Goal: Task Accomplishment & Management: Manage account settings

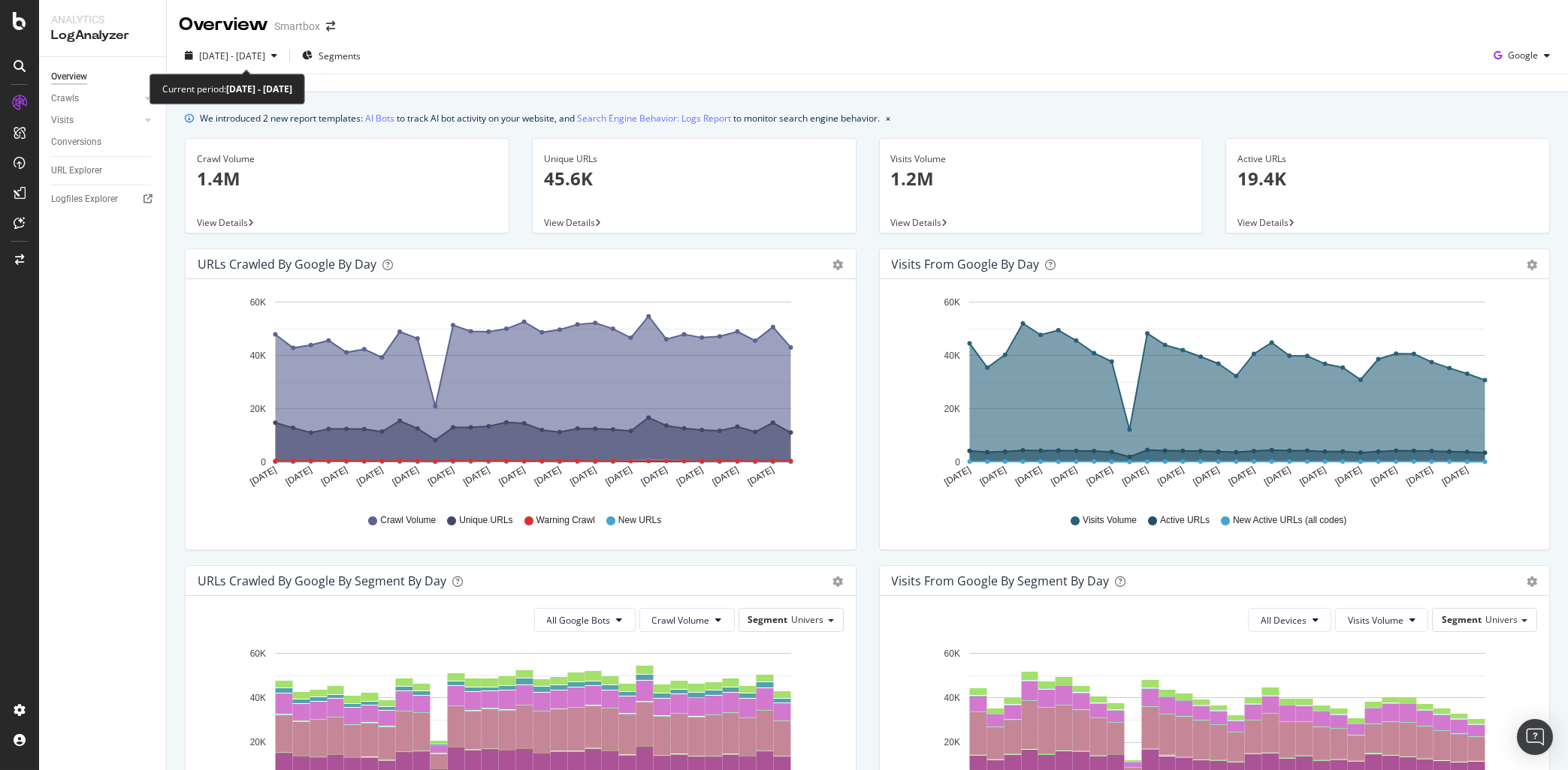
click at [265, 50] on div "[DATE] - [DATE]" at bounding box center [232, 56] width 66 height 13
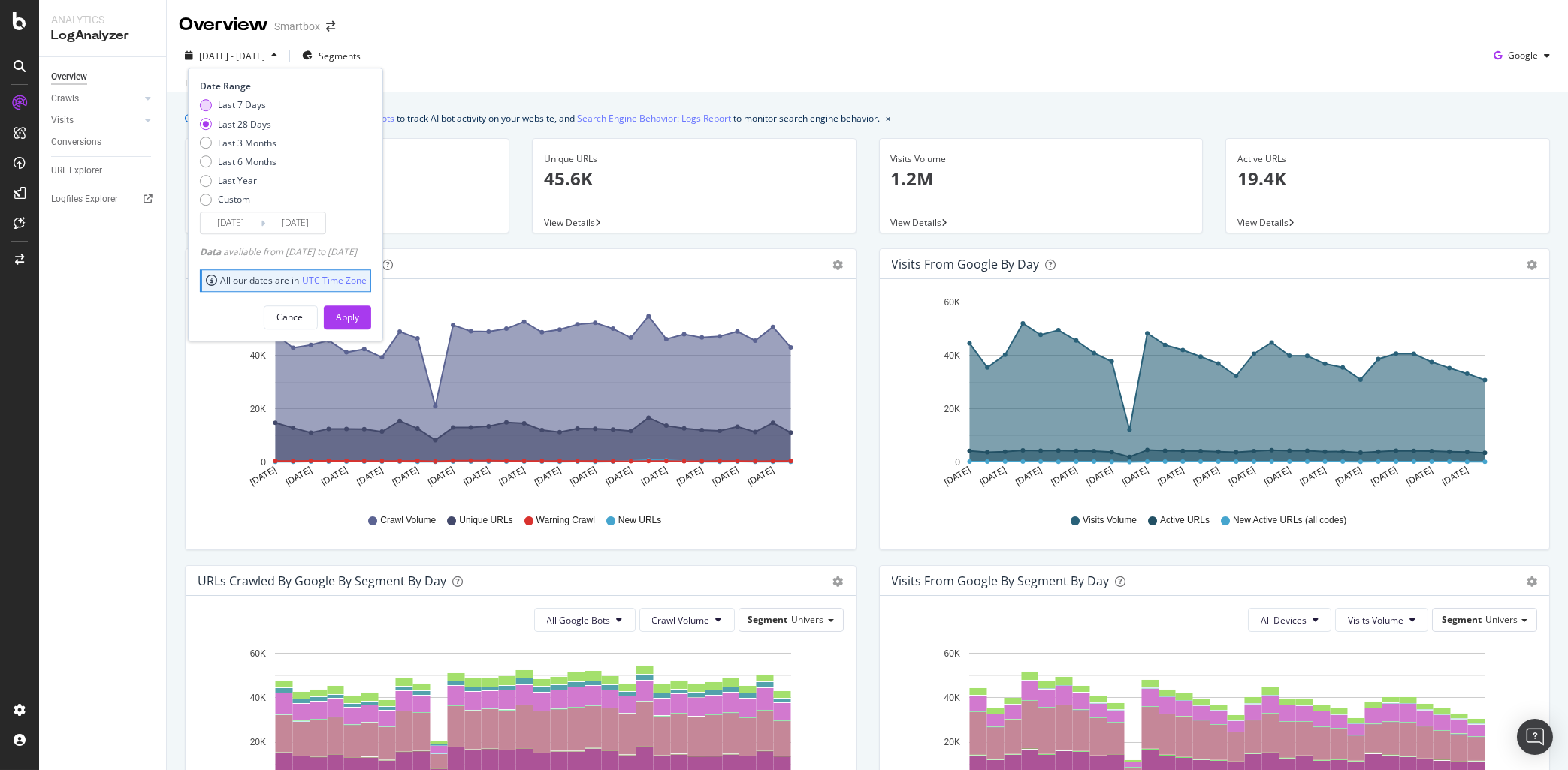
click at [236, 100] on div "Last 7 Days" at bounding box center [242, 105] width 48 height 13
type input "[DATE]"
click at [359, 316] on div "Apply" at bounding box center [347, 317] width 23 height 13
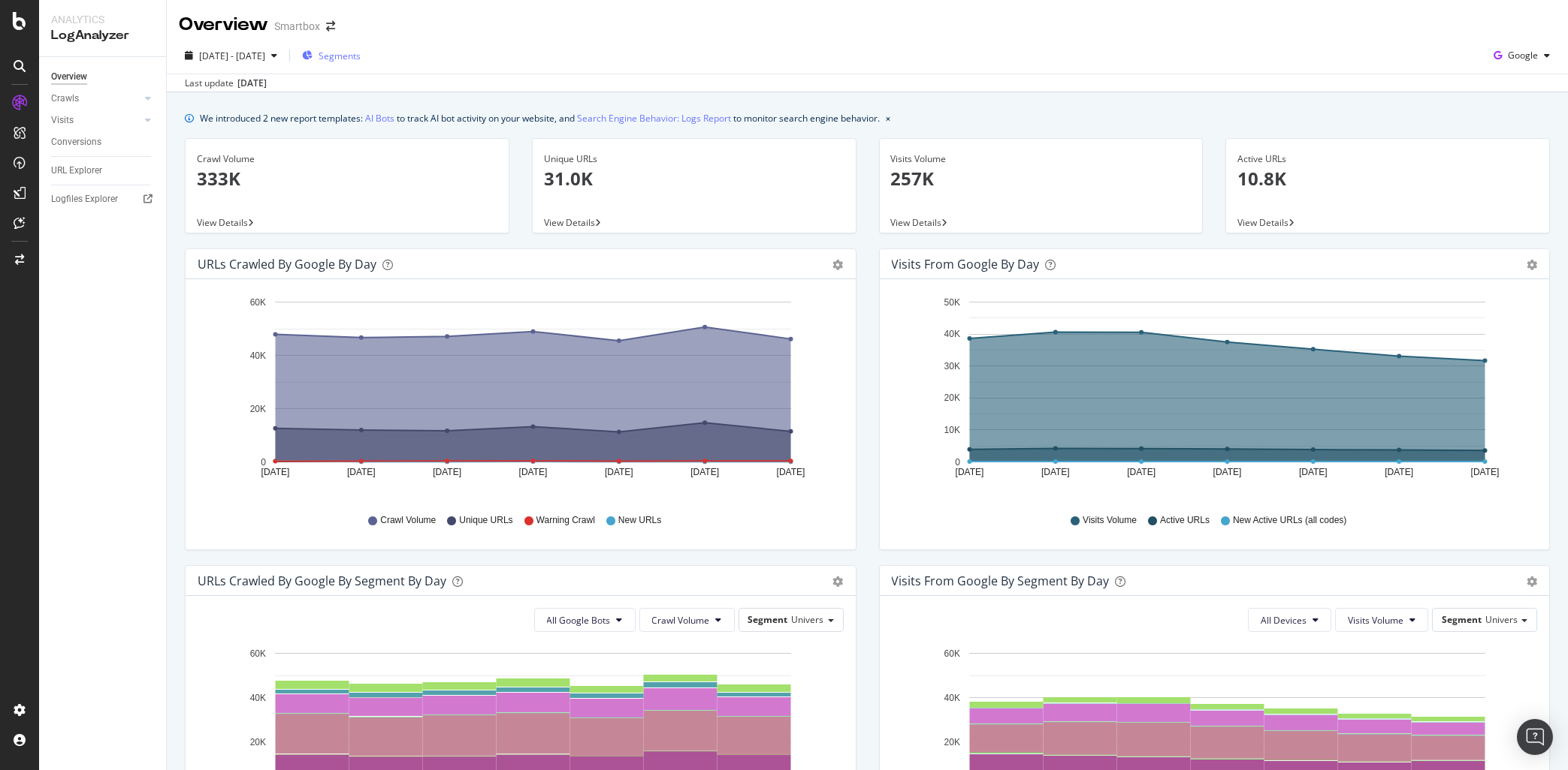
click at [360, 47] on div "Segments" at bounding box center [331, 56] width 58 height 22
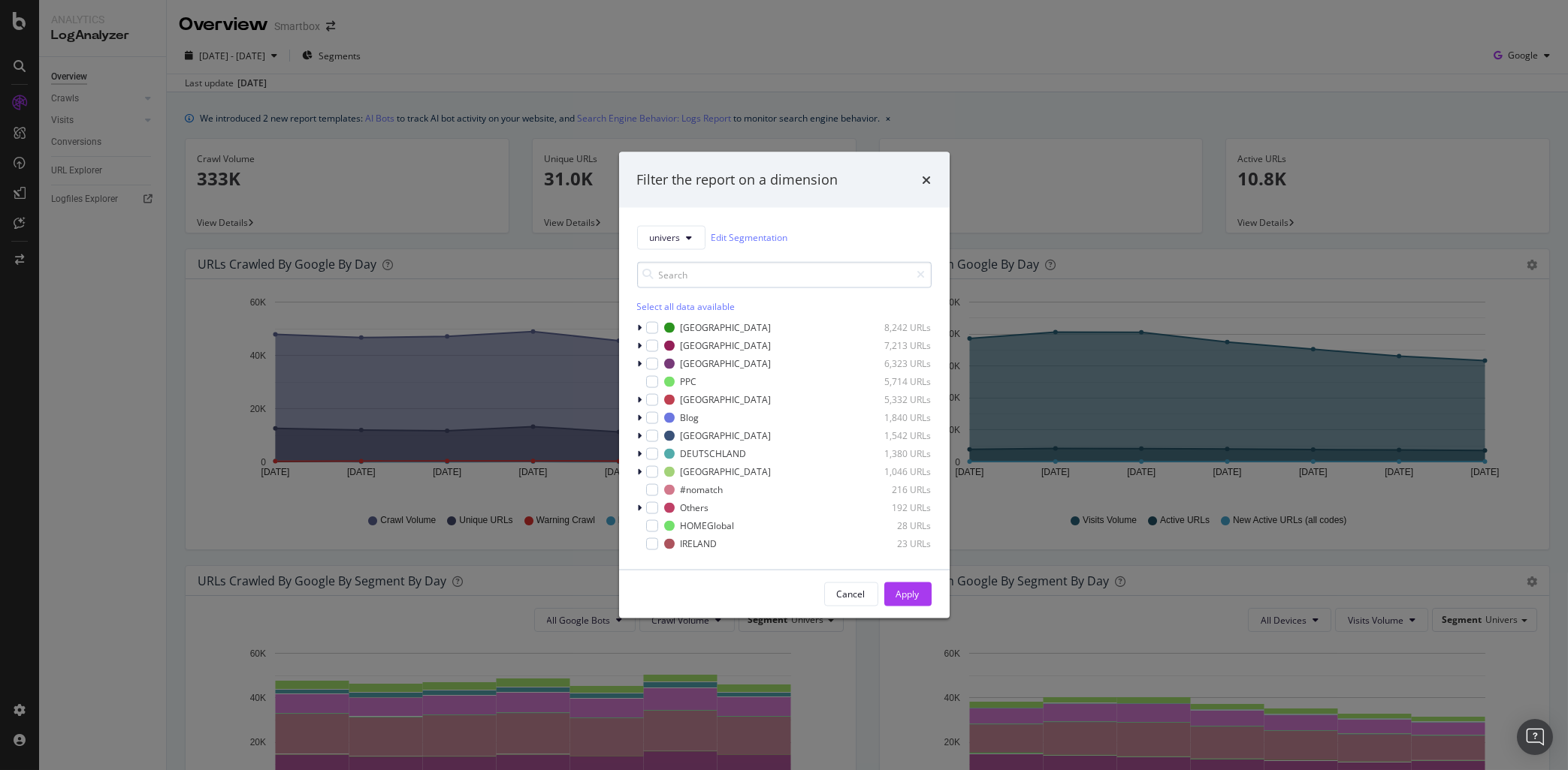
click at [667, 274] on input "modal" at bounding box center [784, 274] width 294 height 27
type input "M"
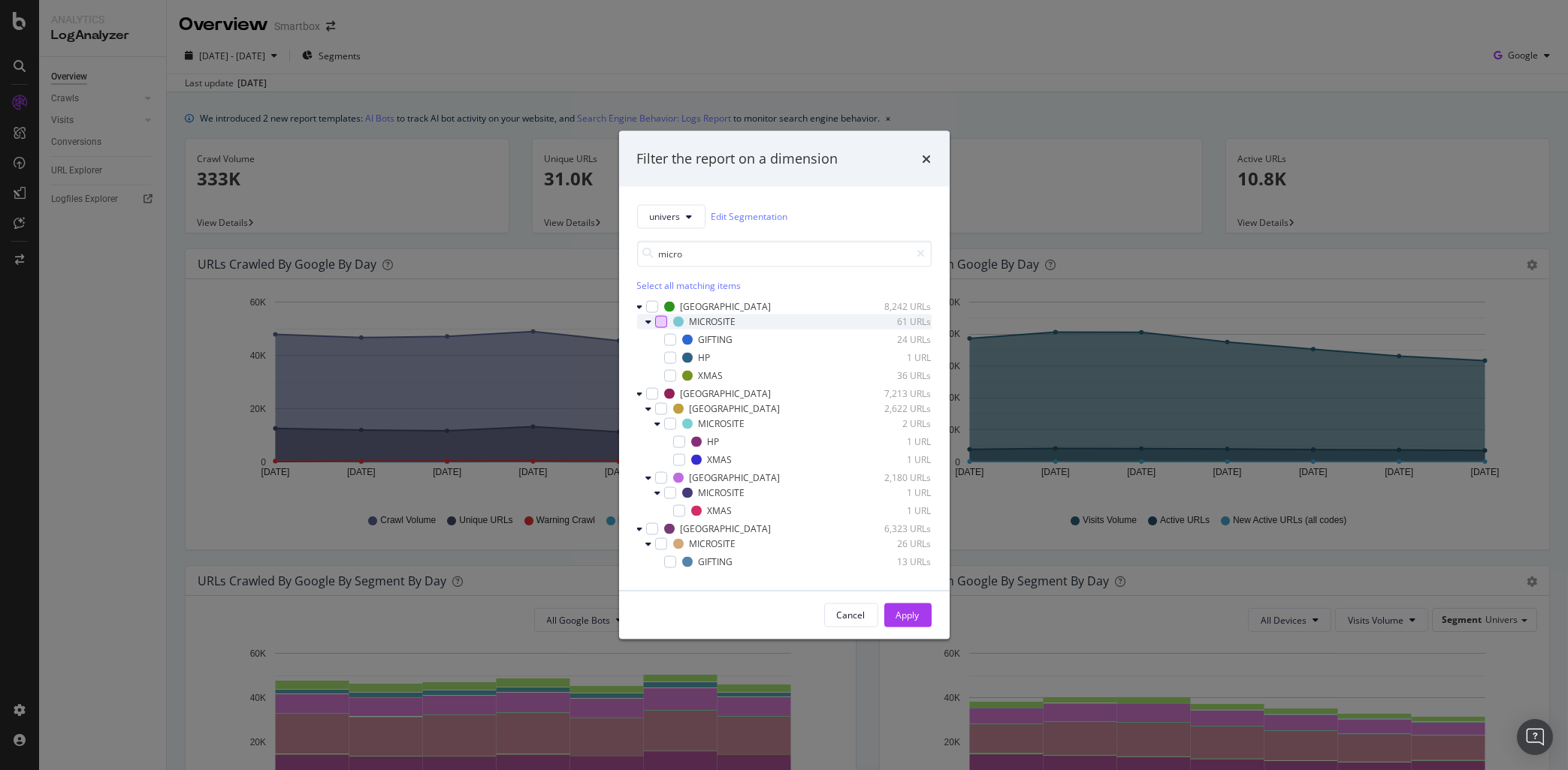
type input "micro"
click at [659, 323] on div "modal" at bounding box center [661, 322] width 12 height 12
click at [657, 408] on div "modal" at bounding box center [661, 408] width 12 height 12
click at [655, 481] on div "modal" at bounding box center [661, 478] width 12 height 12
click at [649, 532] on div "modal" at bounding box center [652, 528] width 12 height 12
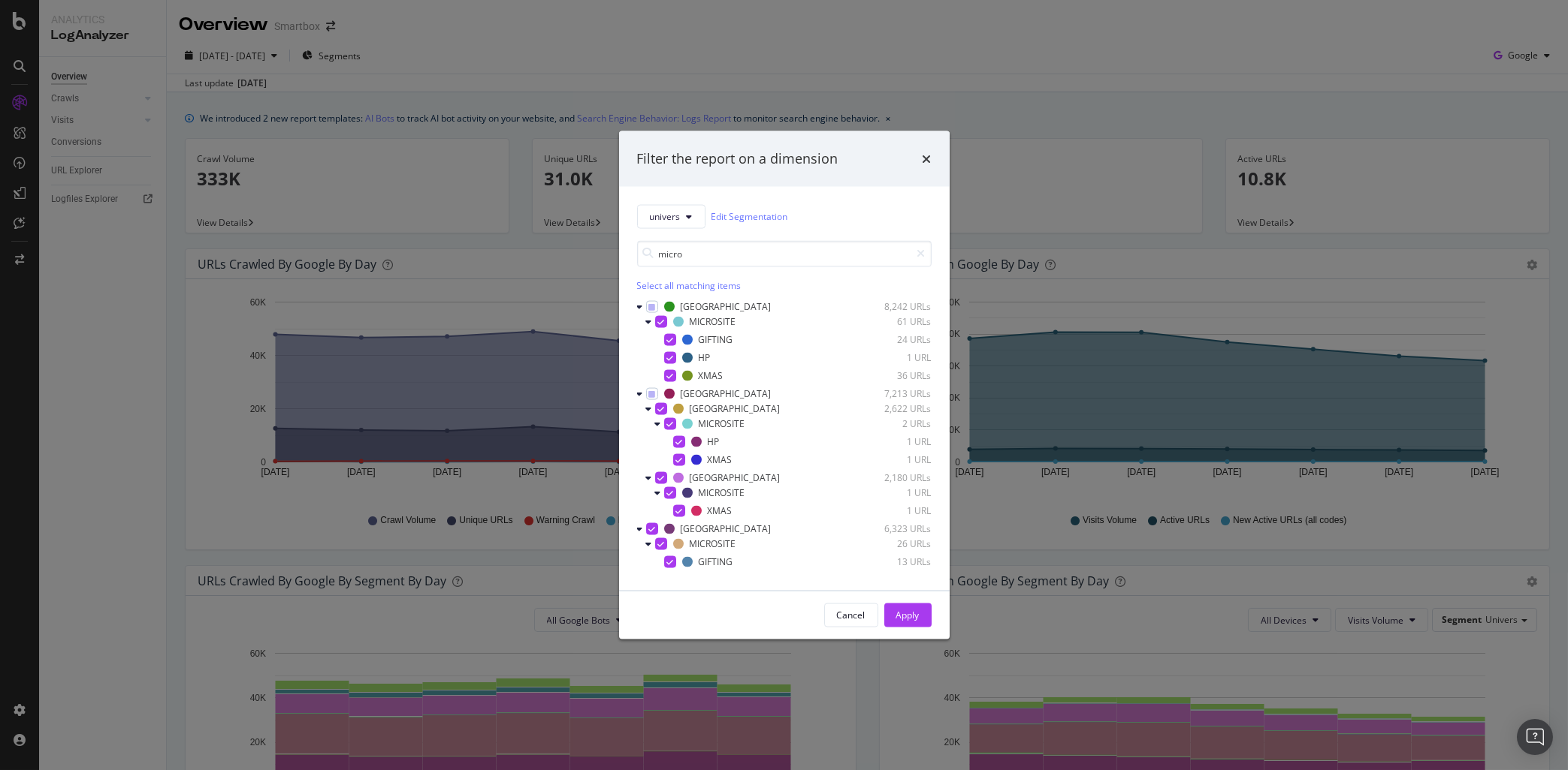
scroll to position [119, 0]
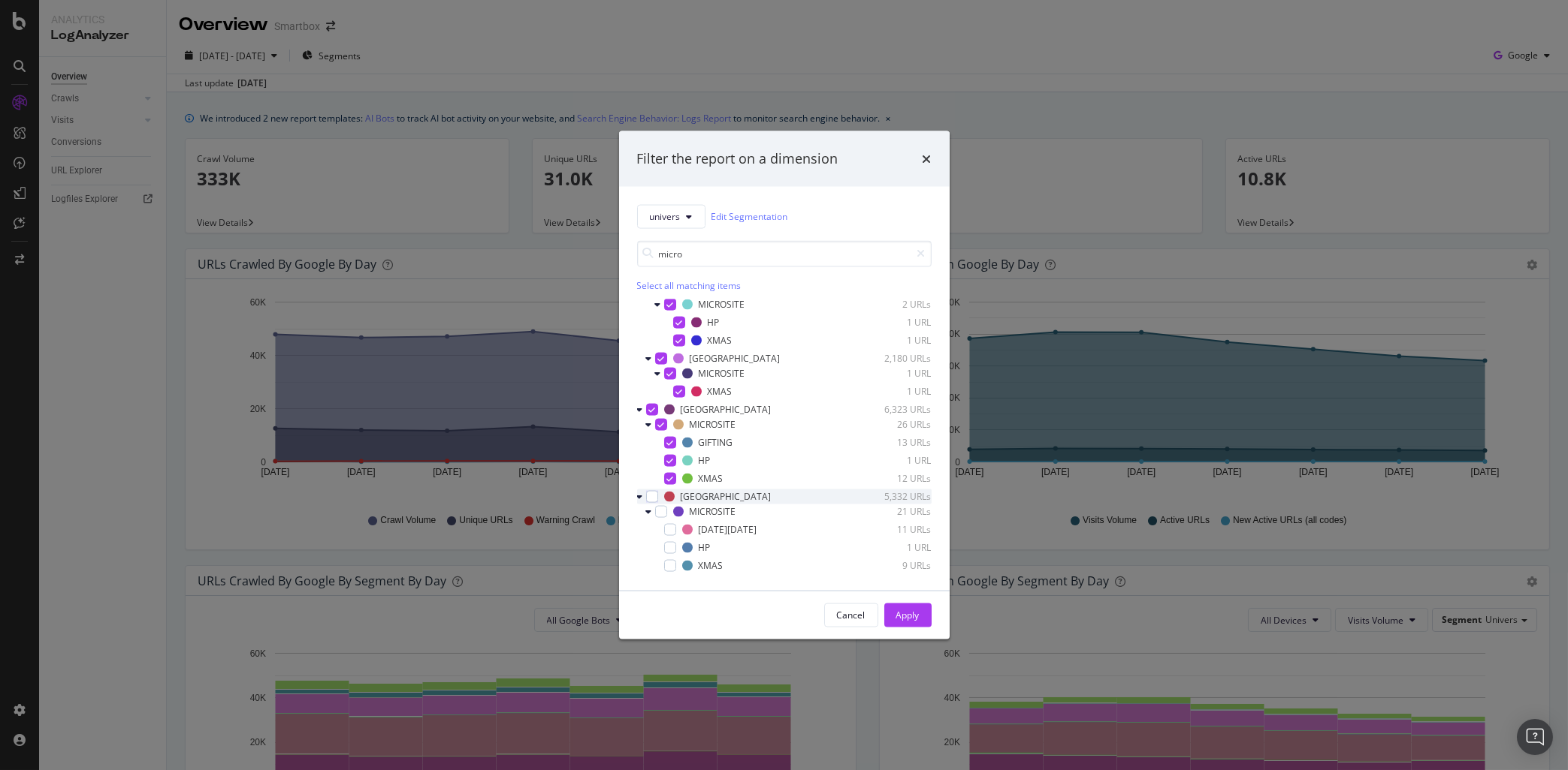
click at [649, 503] on div "SPAIN 5,332 URLs" at bounding box center [784, 496] width 294 height 15
click at [663, 514] on div "modal" at bounding box center [661, 511] width 12 height 12
click at [915, 611] on div "Apply" at bounding box center [908, 615] width 23 height 13
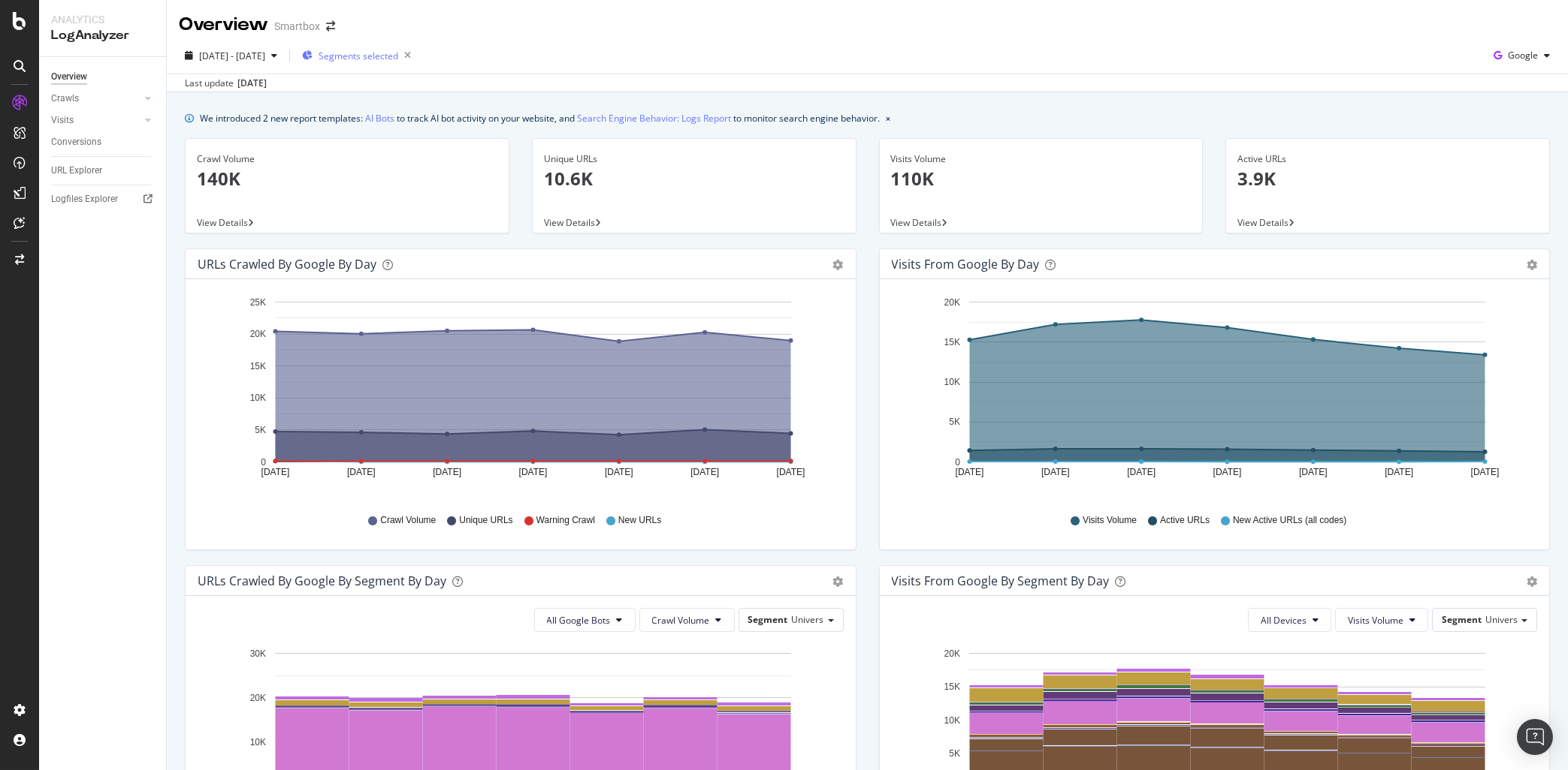
click at [401, 66] on div "Segments selected" at bounding box center [359, 56] width 115 height 21
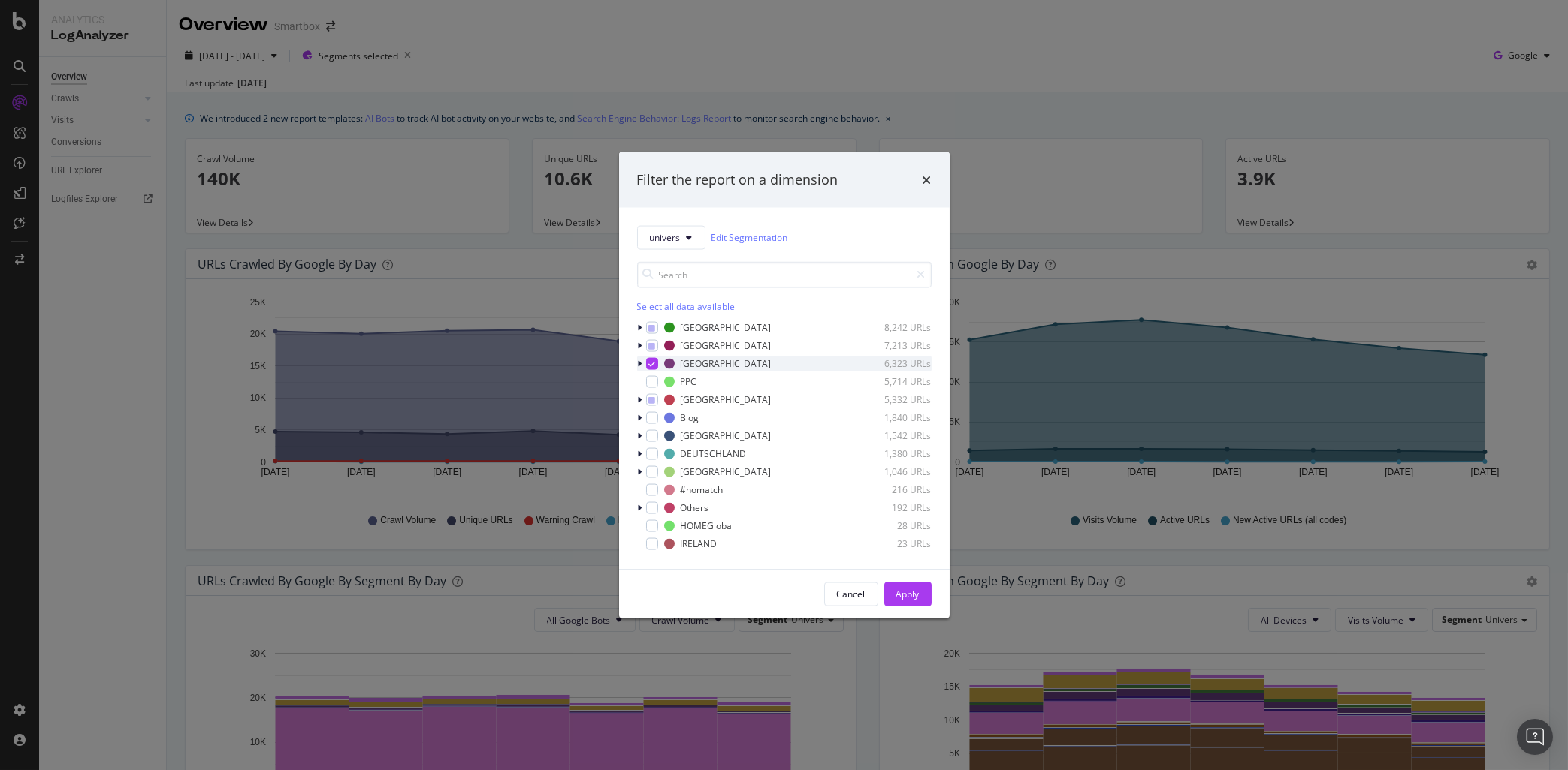
click at [640, 365] on icon "modal" at bounding box center [639, 364] width 4 height 9
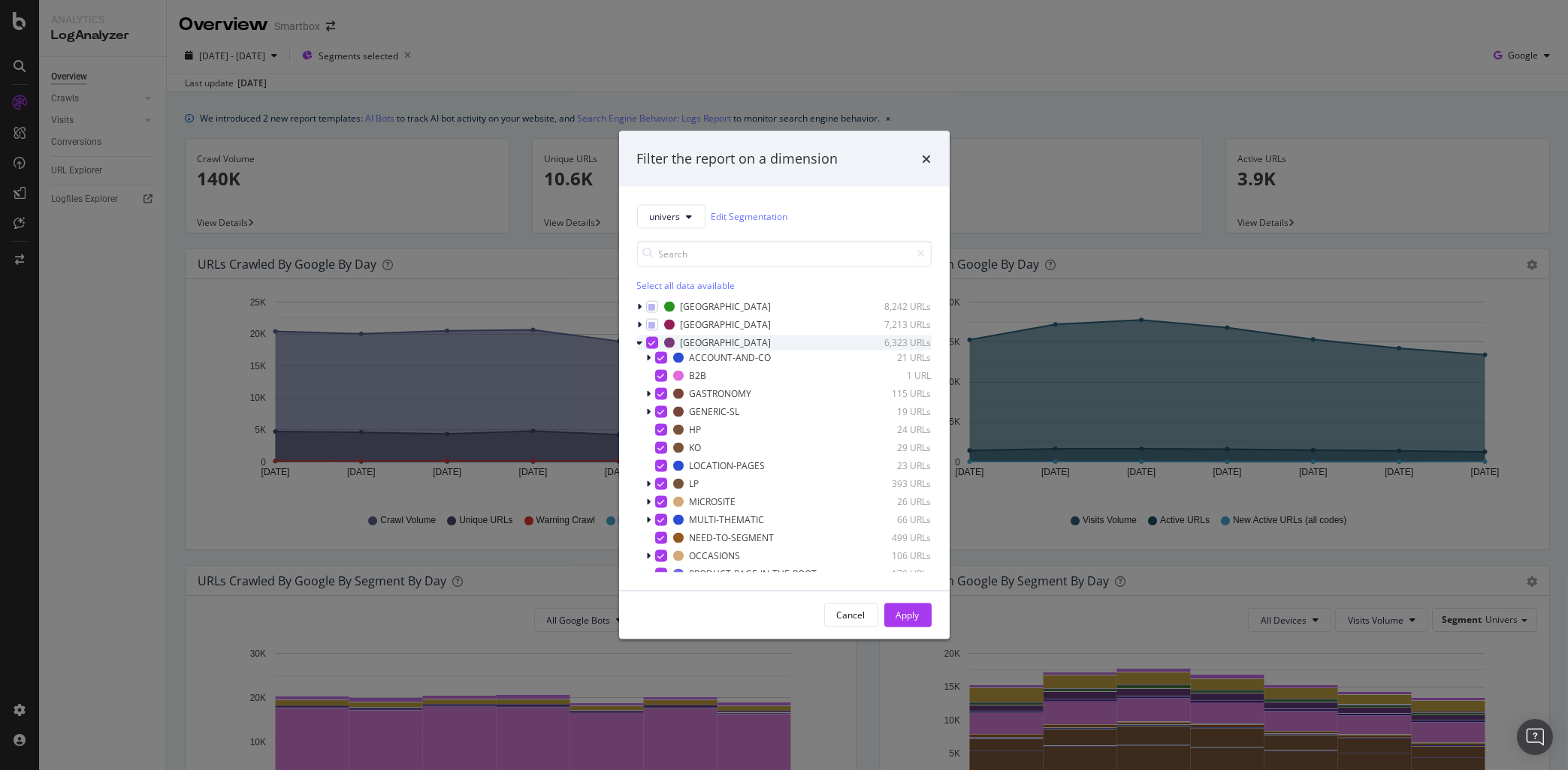
click at [654, 342] on icon "modal" at bounding box center [652, 342] width 7 height 8
click at [657, 496] on div "modal" at bounding box center [661, 502] width 12 height 12
click at [639, 305] on icon "modal" at bounding box center [639, 306] width 4 height 9
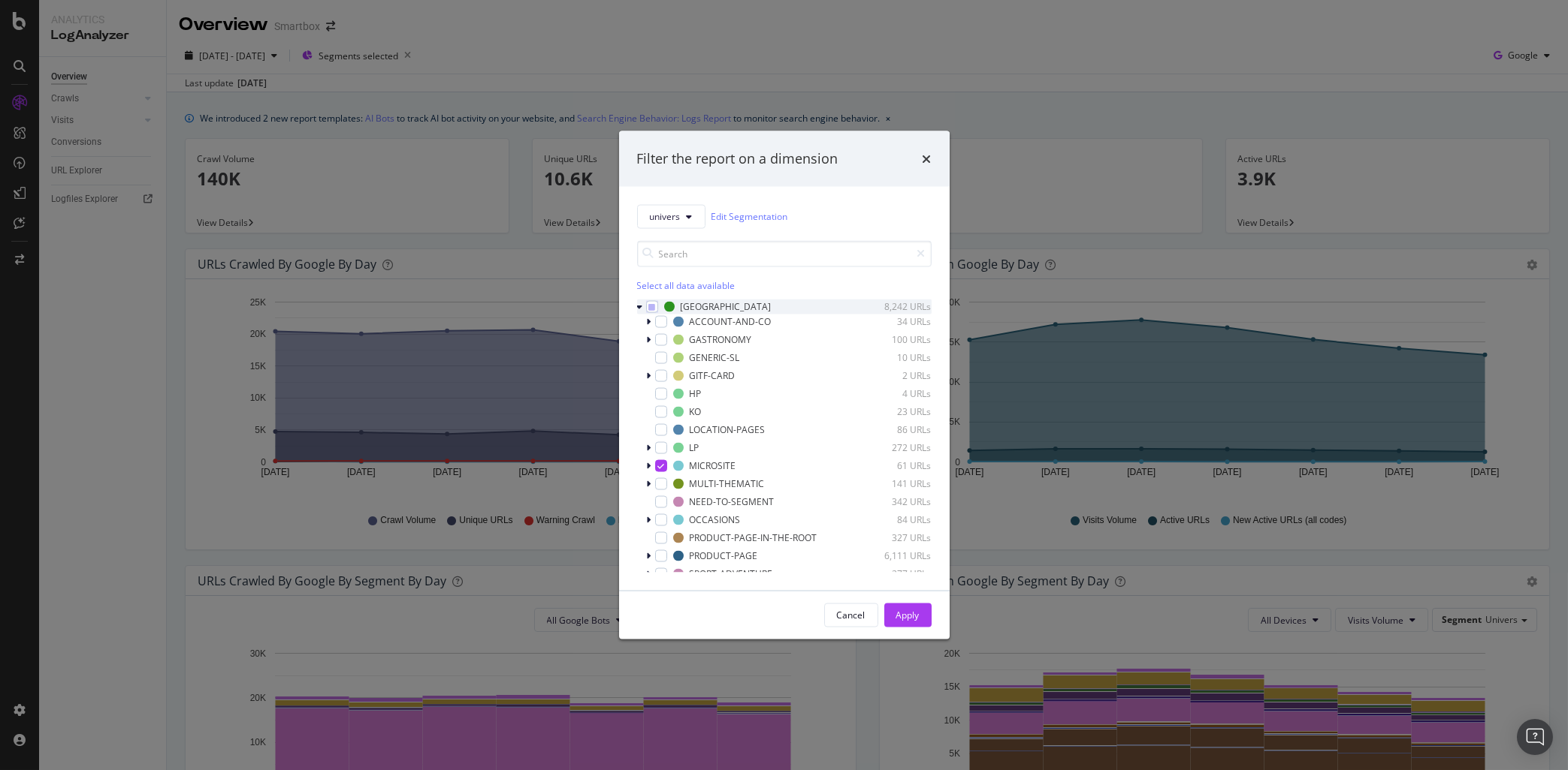
click at [639, 305] on icon "modal" at bounding box center [640, 306] width 6 height 9
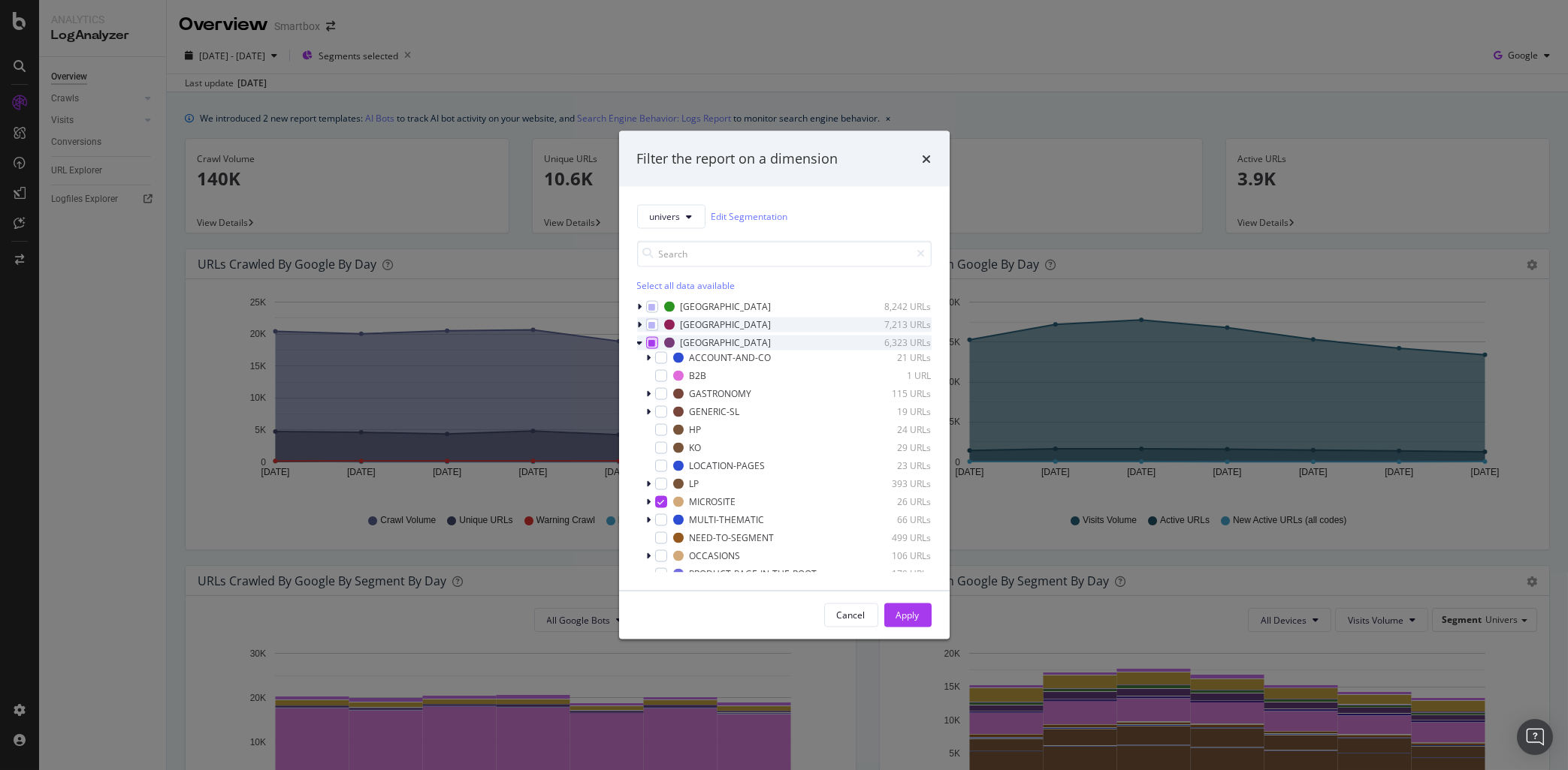
click at [640, 322] on icon "modal" at bounding box center [639, 324] width 4 height 9
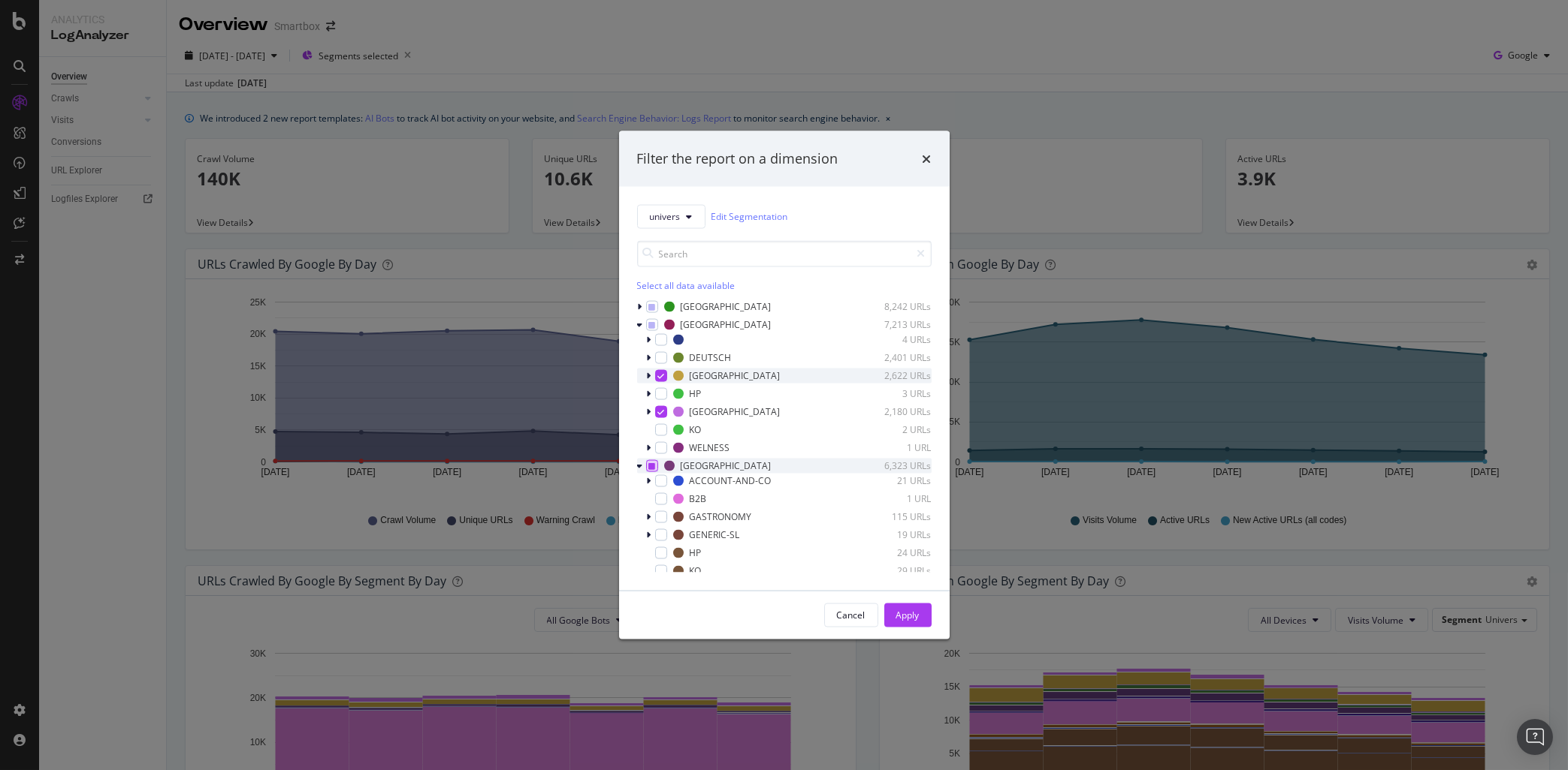
click at [644, 376] on div "FRANCE 2,622 URLs" at bounding box center [784, 376] width 294 height 15
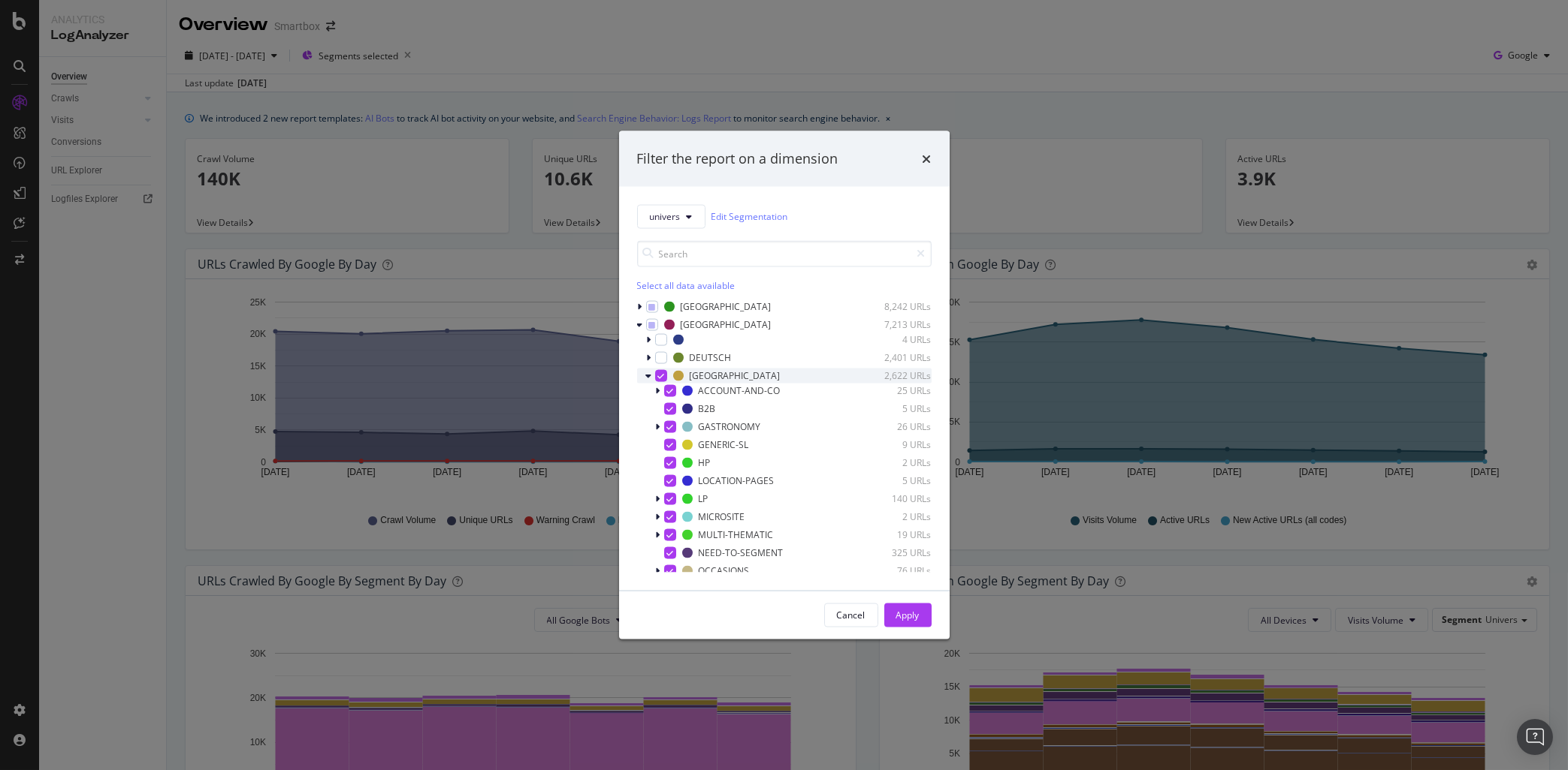
click at [657, 376] on icon "modal" at bounding box center [660, 375] width 7 height 8
click at [673, 518] on div "modal" at bounding box center [670, 516] width 12 height 12
click at [648, 376] on icon "modal" at bounding box center [648, 376] width 6 height 9
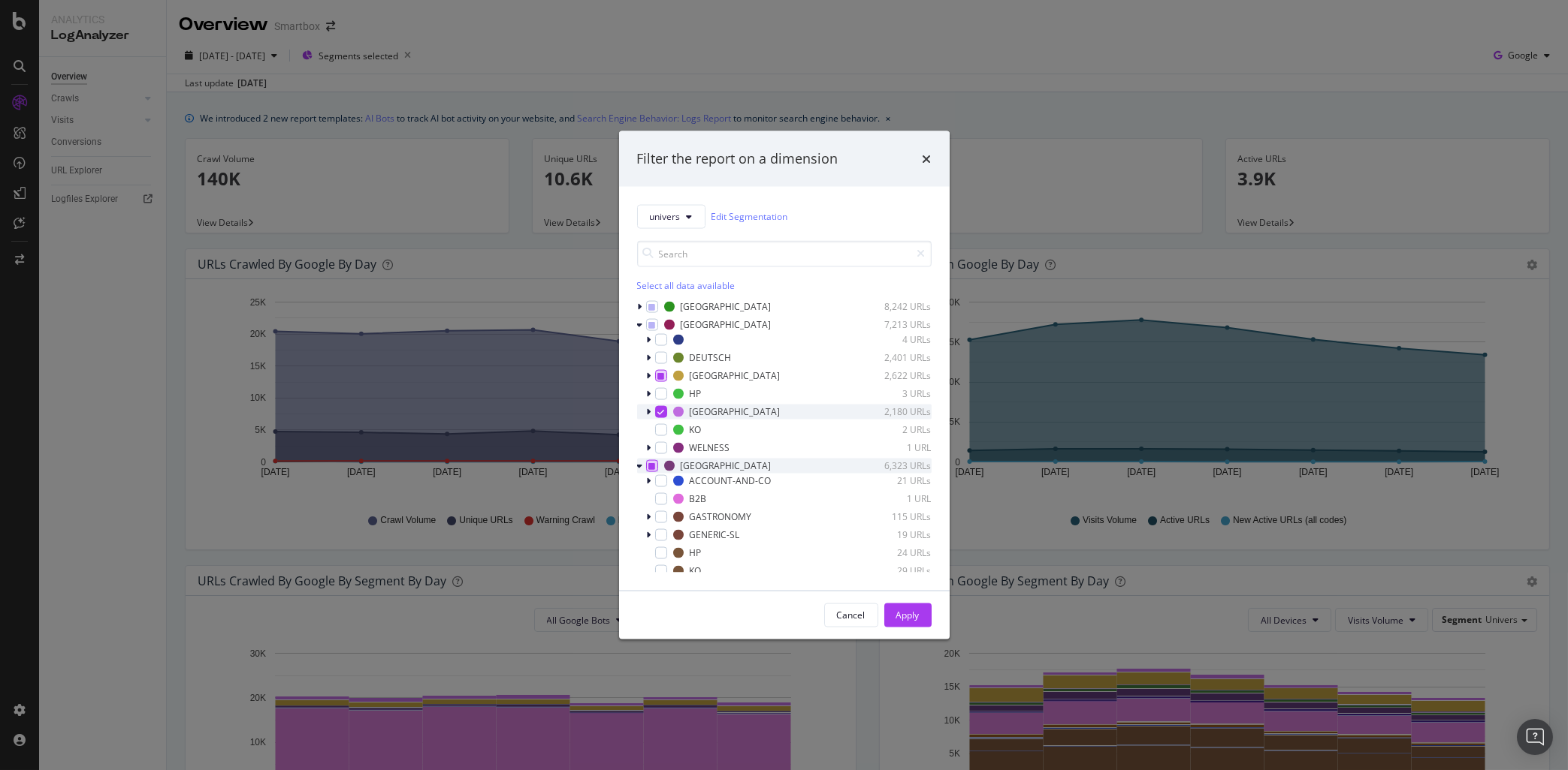
click at [646, 408] on div "modal" at bounding box center [650, 412] width 9 height 15
click at [659, 417] on div "modal" at bounding box center [661, 412] width 12 height 12
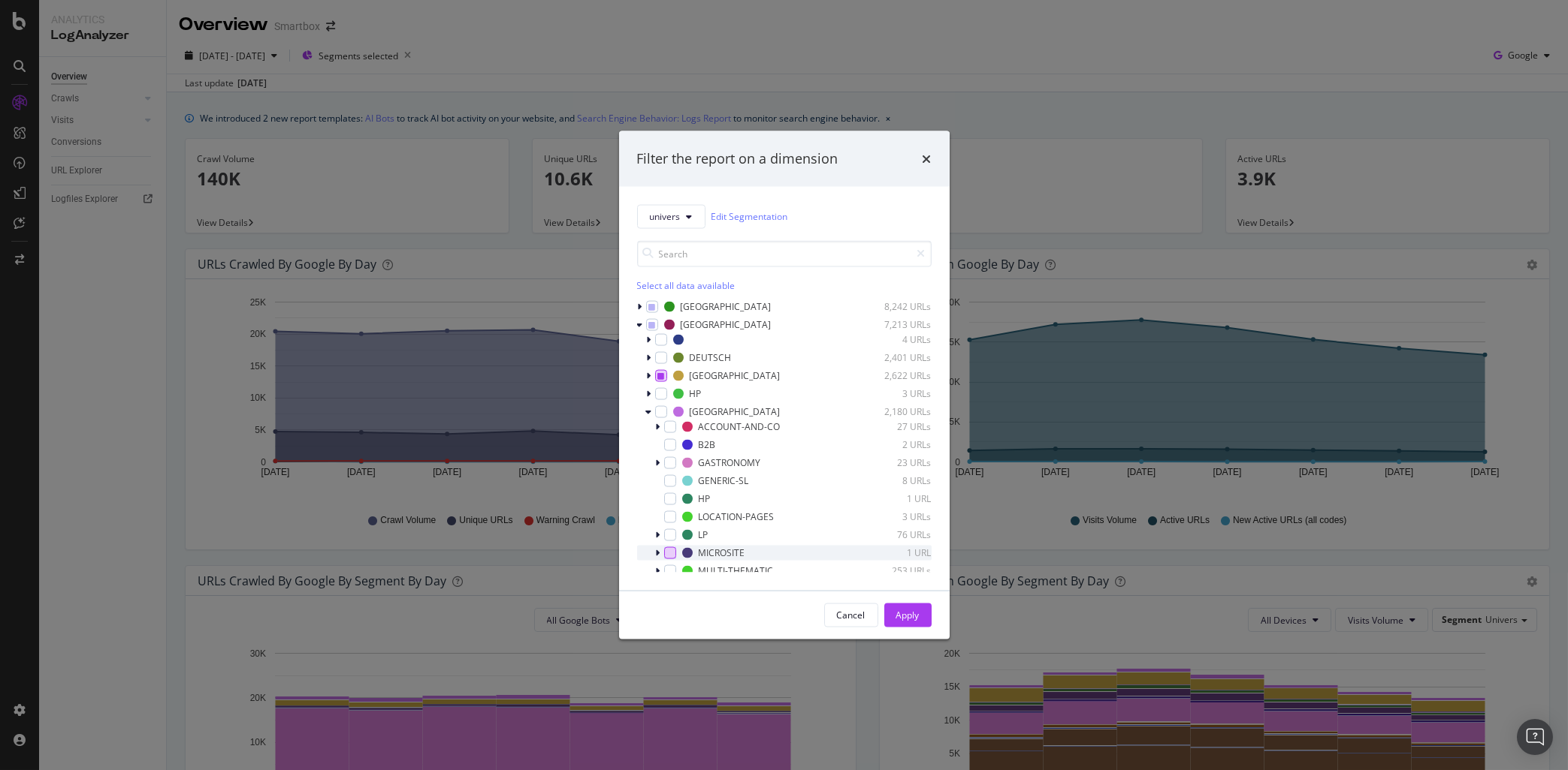
click at [668, 552] on div "modal" at bounding box center [670, 553] width 12 height 12
click at [639, 325] on icon "modal" at bounding box center [640, 324] width 6 height 9
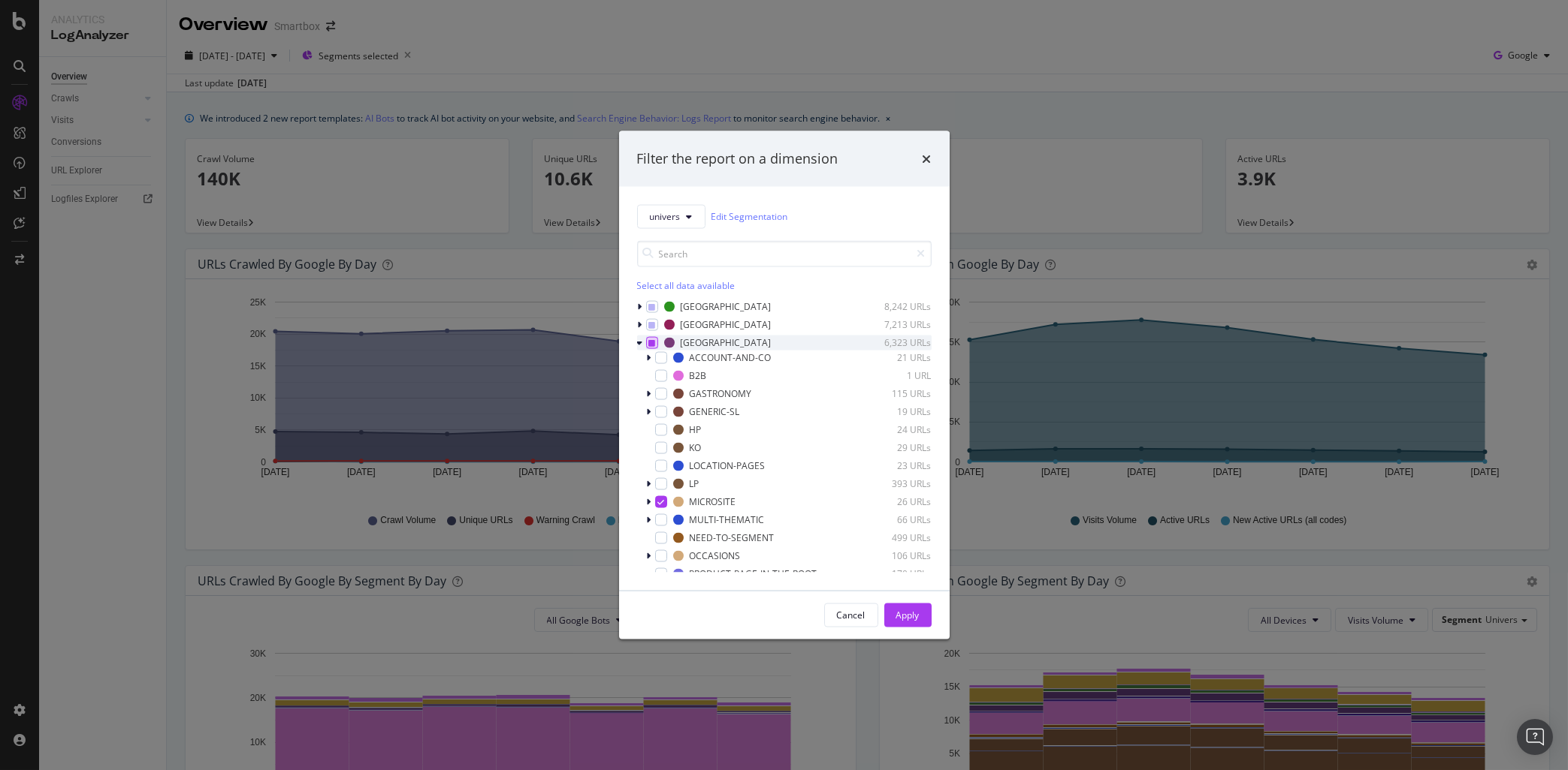
click at [637, 345] on icon "modal" at bounding box center [640, 342] width 6 height 9
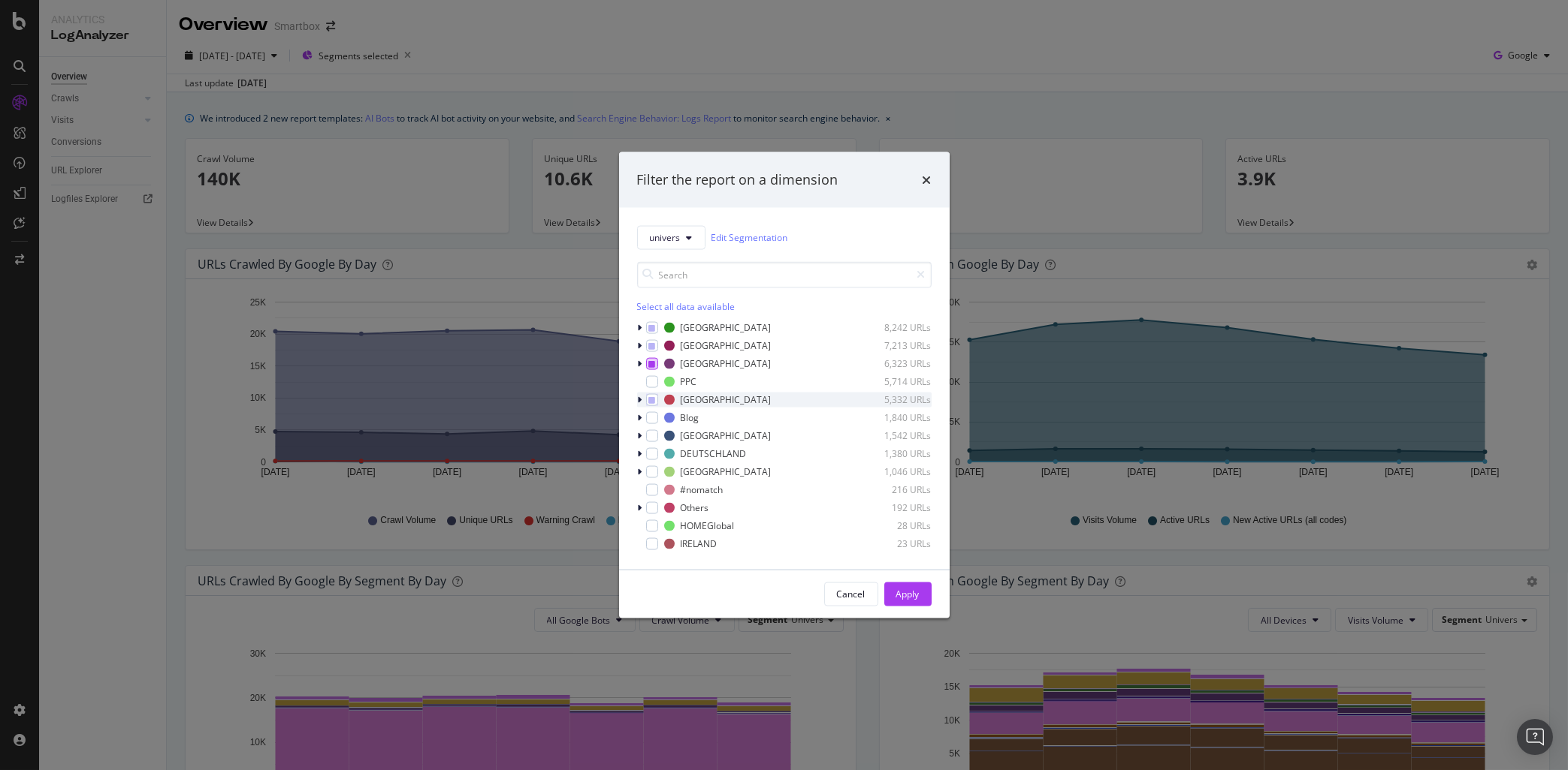
click at [639, 401] on icon "modal" at bounding box center [639, 400] width 4 height 9
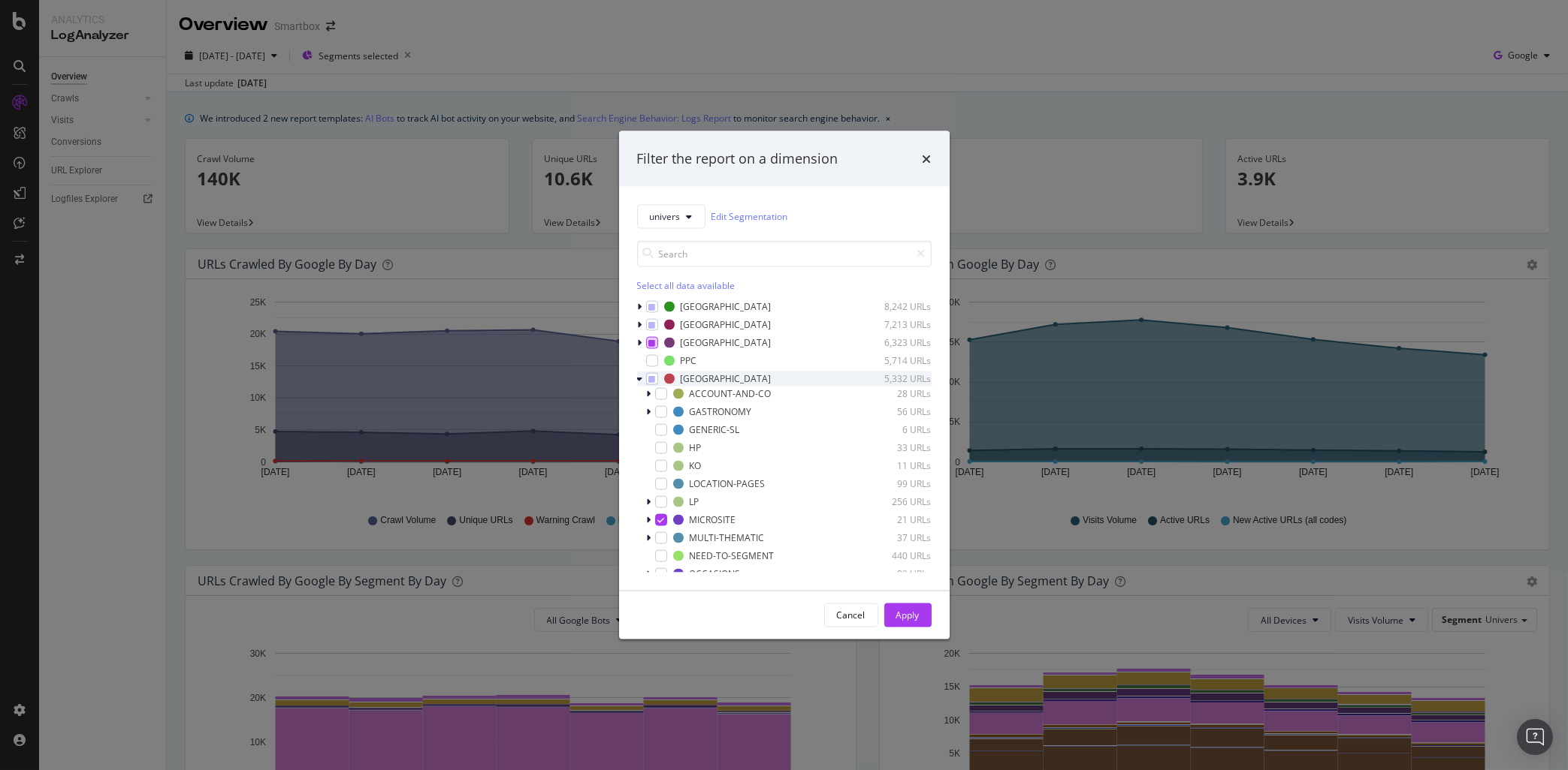
click at [639, 401] on div "ACCOUNT-AND-CO 28 URLs" at bounding box center [784, 394] width 294 height 15
click at [904, 618] on div "Apply" at bounding box center [908, 615] width 23 height 13
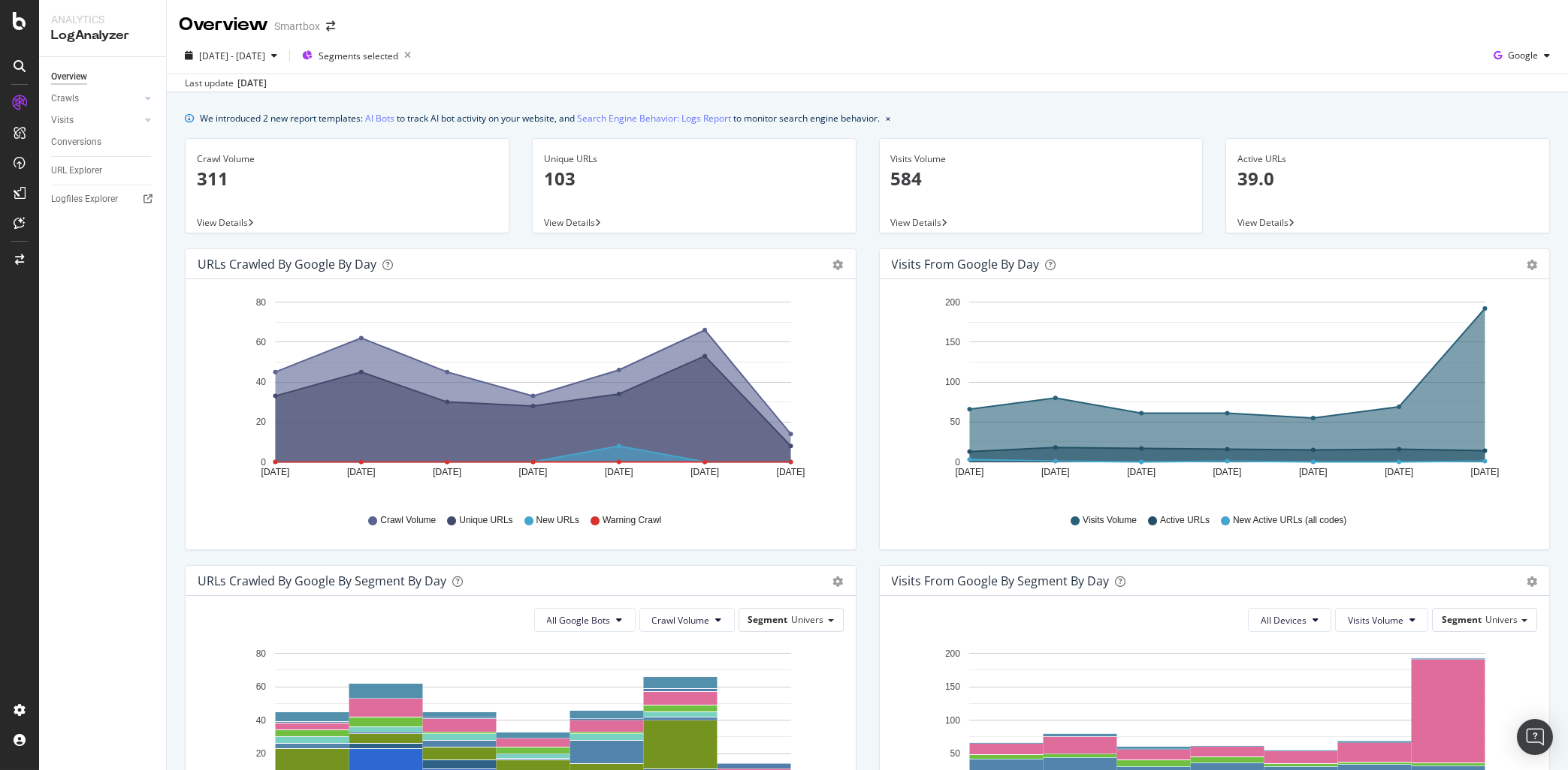
click at [582, 167] on p "103" at bounding box center [694, 179] width 300 height 26
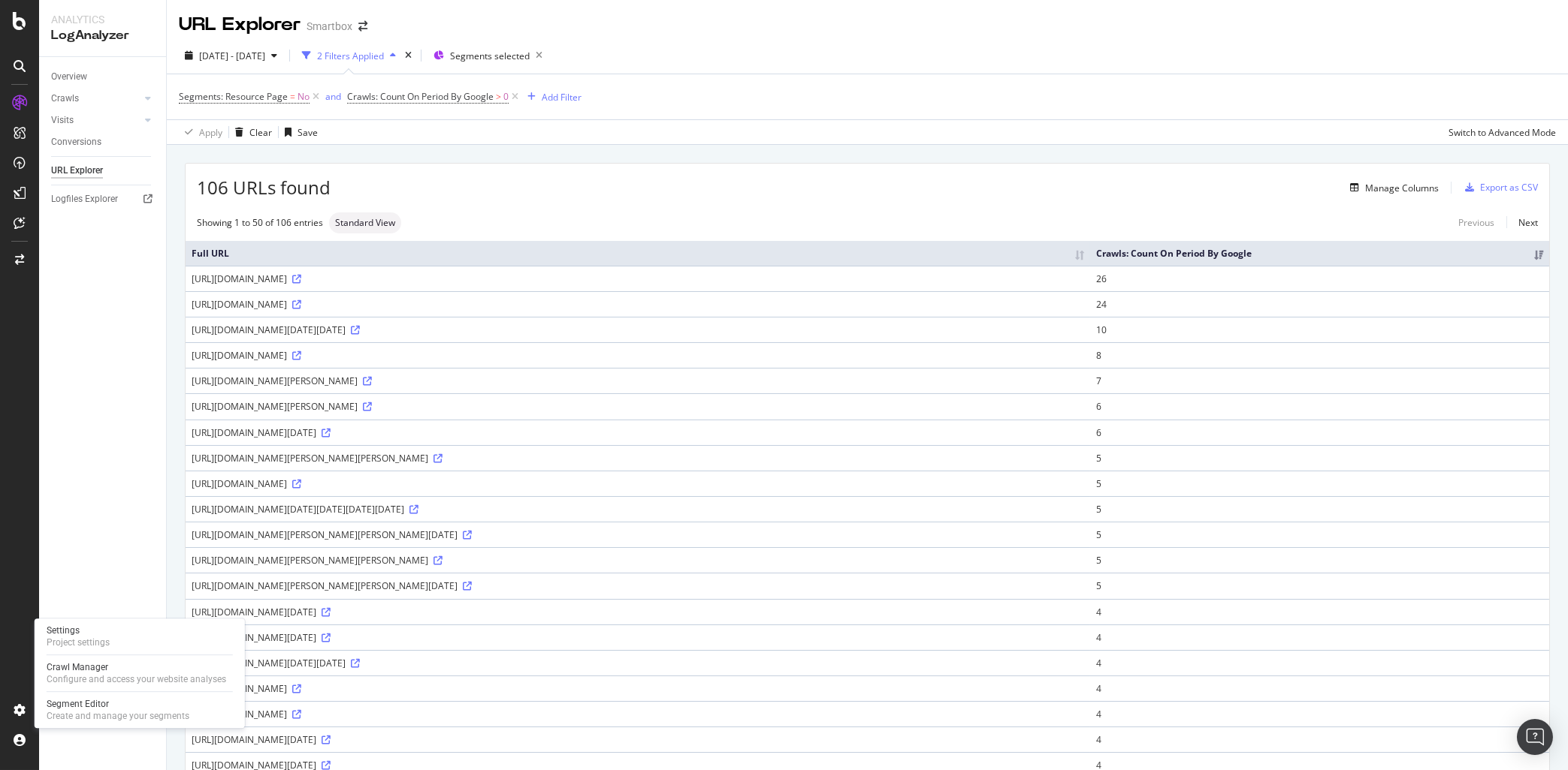
click at [134, 696] on div "Settings Project settings Crawl Manager Configure and access your website analy…" at bounding box center [139, 674] width 210 height 110
click at [131, 704] on div "Segment Editor" at bounding box center [118, 704] width 142 height 12
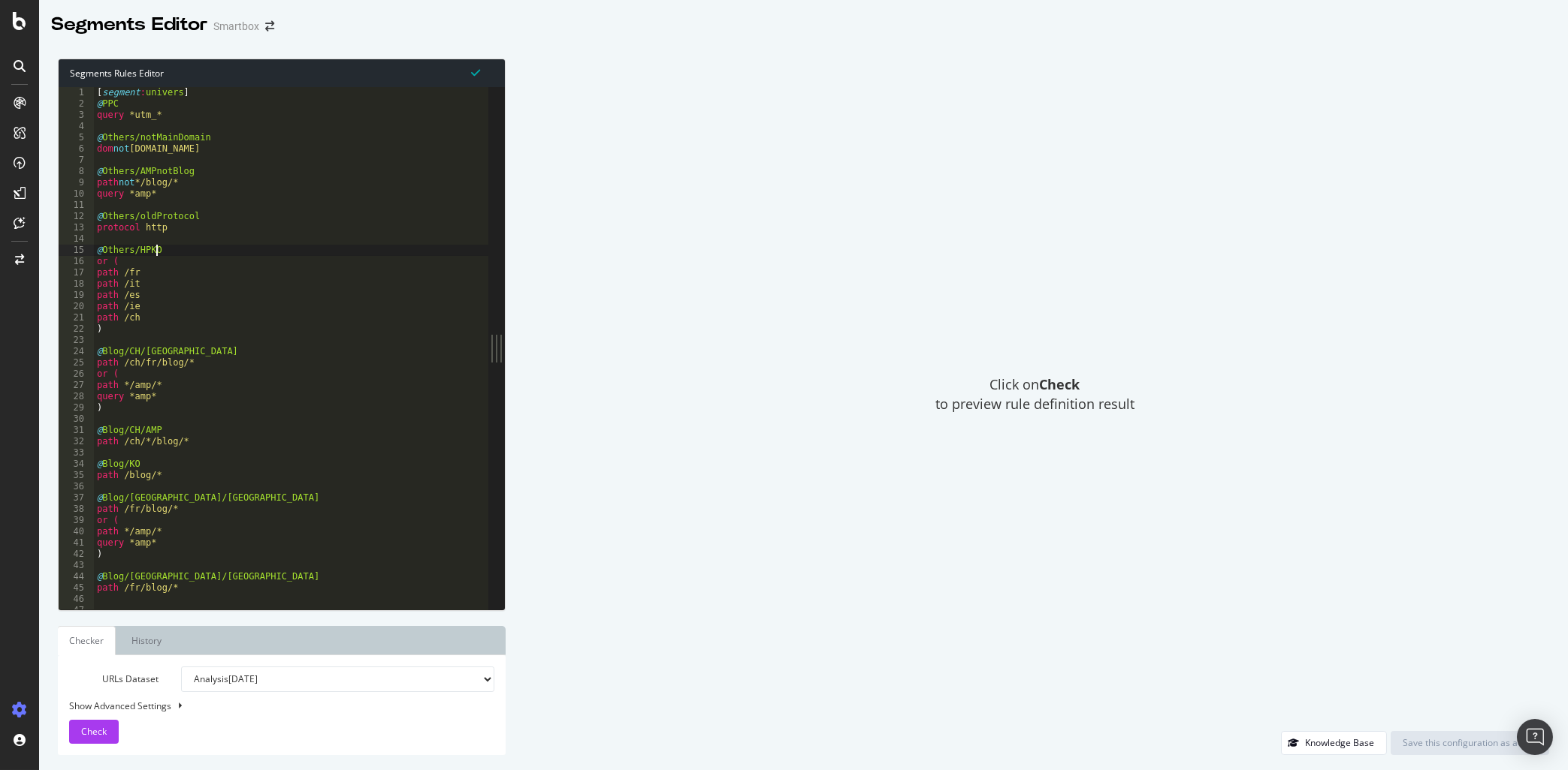
click at [293, 251] on div "[ segment : univers ] @ PPC query *utm_* @ Others/notMainDomain dom not [DOMAIN…" at bounding box center [299, 360] width 413 height 545
type textarea "@Others/HPKO"
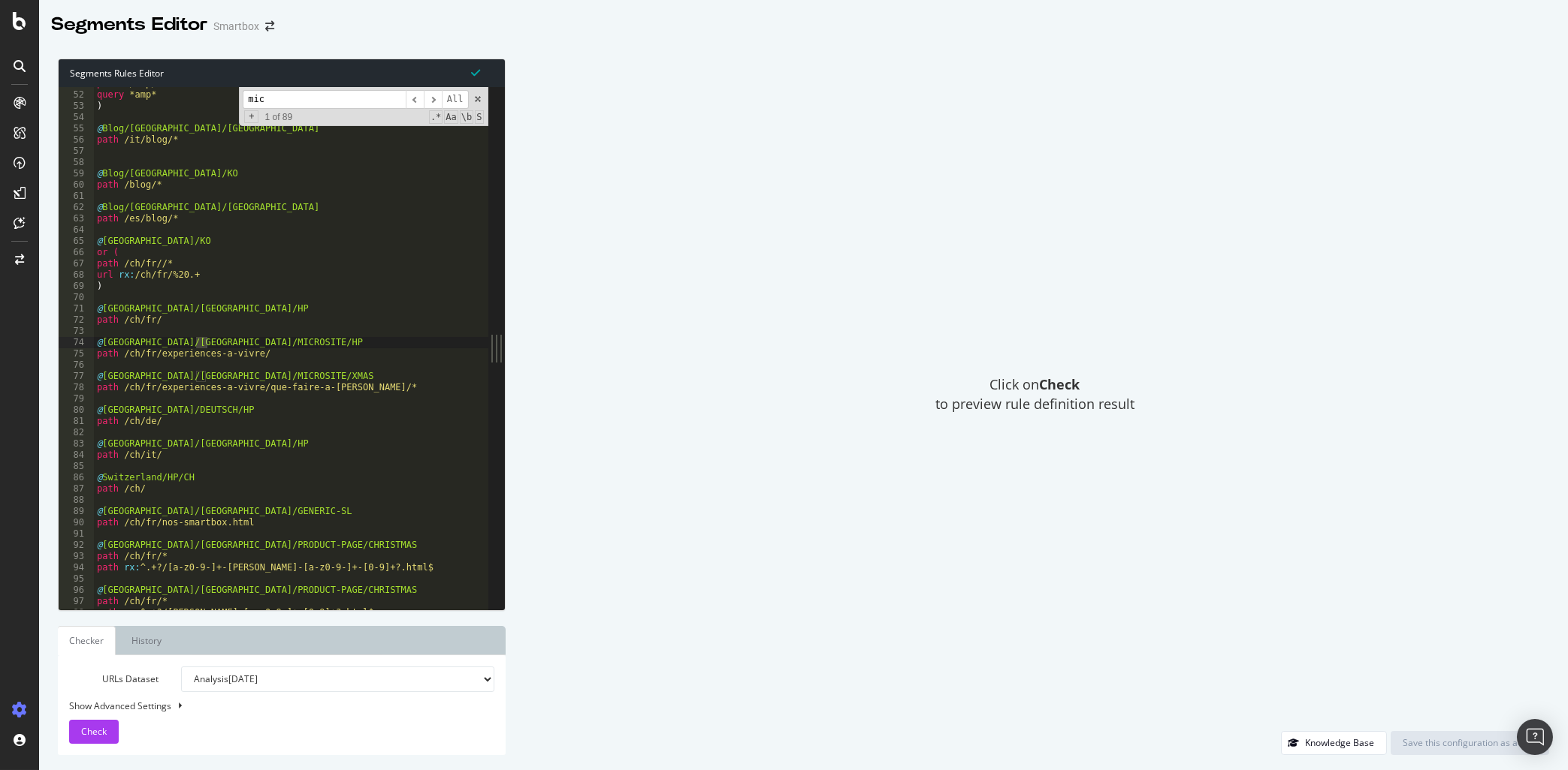
scroll to position [418, 0]
type input "microsite"
click at [232, 388] on div "path */amp/* query *amp* ) @ Blog/[GEOGRAPHIC_DATA]/OK path /it/blog/* @ Blog/[…" at bounding box center [299, 351] width 413 height 545
drag, startPoint x: 362, startPoint y: 388, endPoint x: 87, endPoint y: 381, distance: 275.1
click at [87, 381] on div "path /ch/fr/experiences-a-vivre/que-faire-a-[PERSON_NAME]/* 51 52 53 54 55 56 5…" at bounding box center [273, 348] width 430 height 522
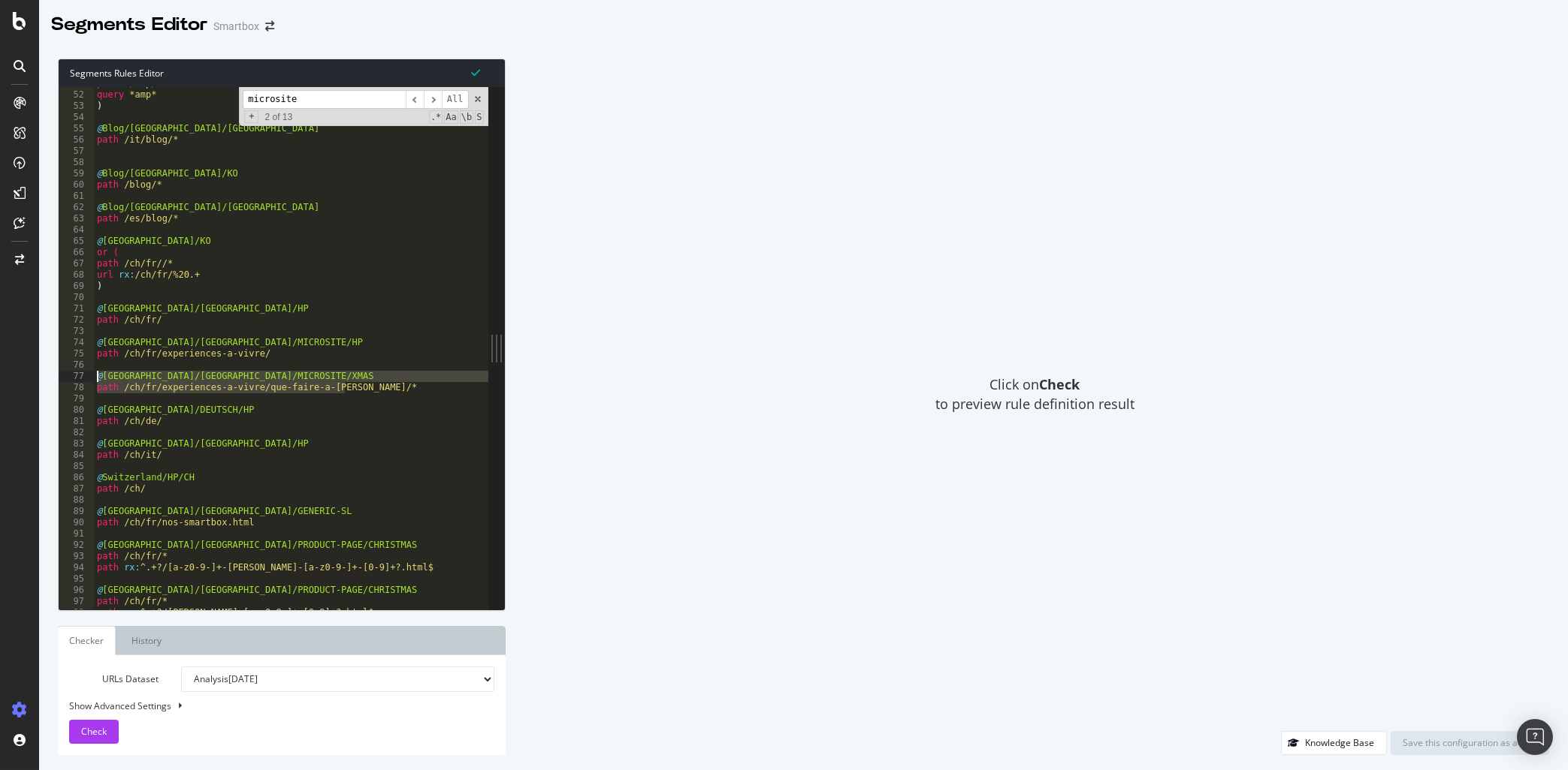
click at [401, 381] on div "path */amp/* query *amp* ) @ Blog/[GEOGRAPHIC_DATA]/OK path /it/blog/* @ Blog/[…" at bounding box center [291, 348] width 395 height 522
type textarea "@[GEOGRAPHIC_DATA]/[GEOGRAPHIC_DATA]/MICROSITE/XMAS"
click at [402, 400] on div "path */amp/* query *amp* ) @ Blog/[GEOGRAPHIC_DATA]/OK path /it/blog/* @ Blog/[…" at bounding box center [299, 351] width 413 height 545
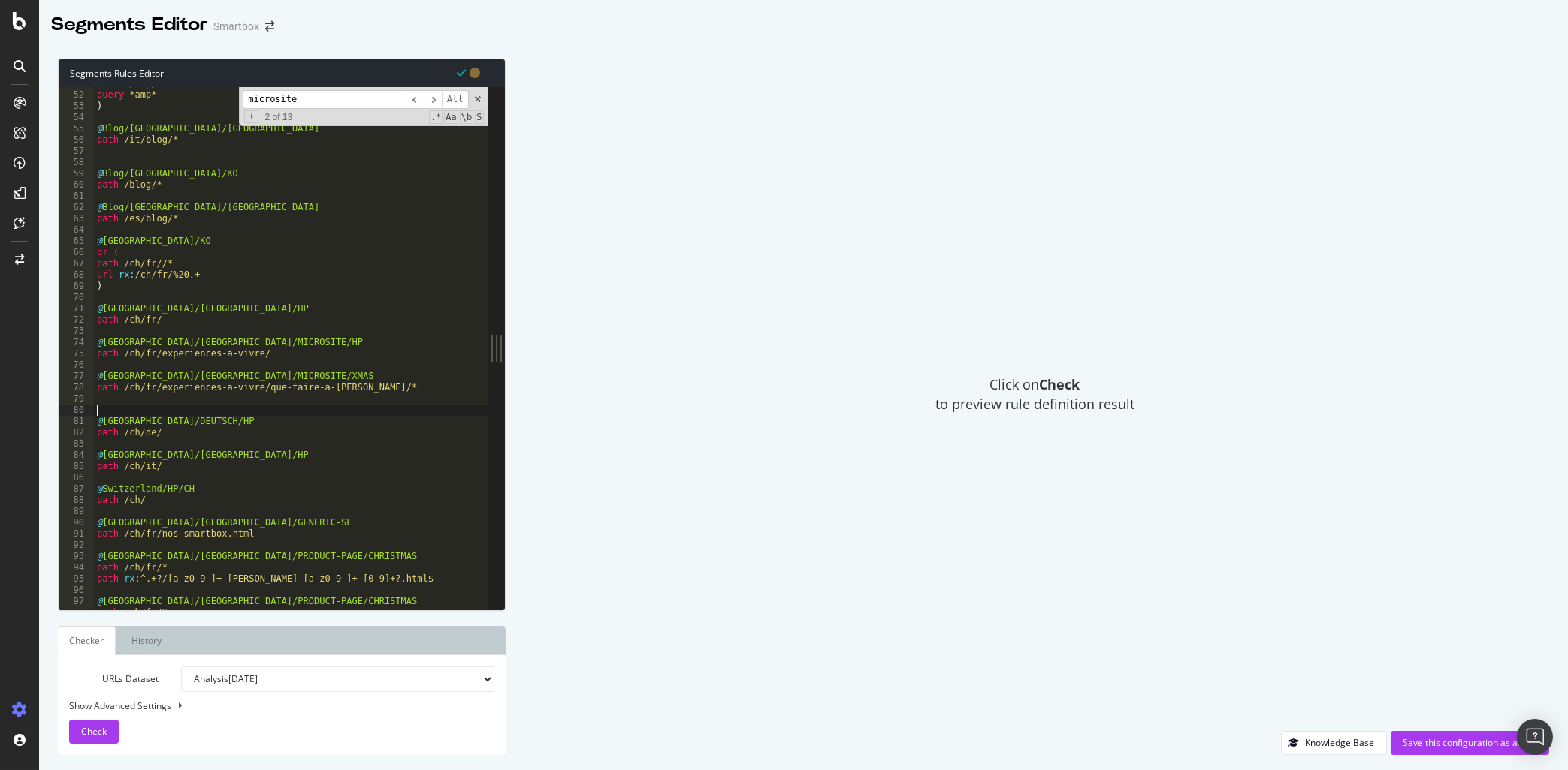
paste textarea "[URL][DOMAIN_NAME]"
type textarea "[URL][DOMAIN_NAME]"
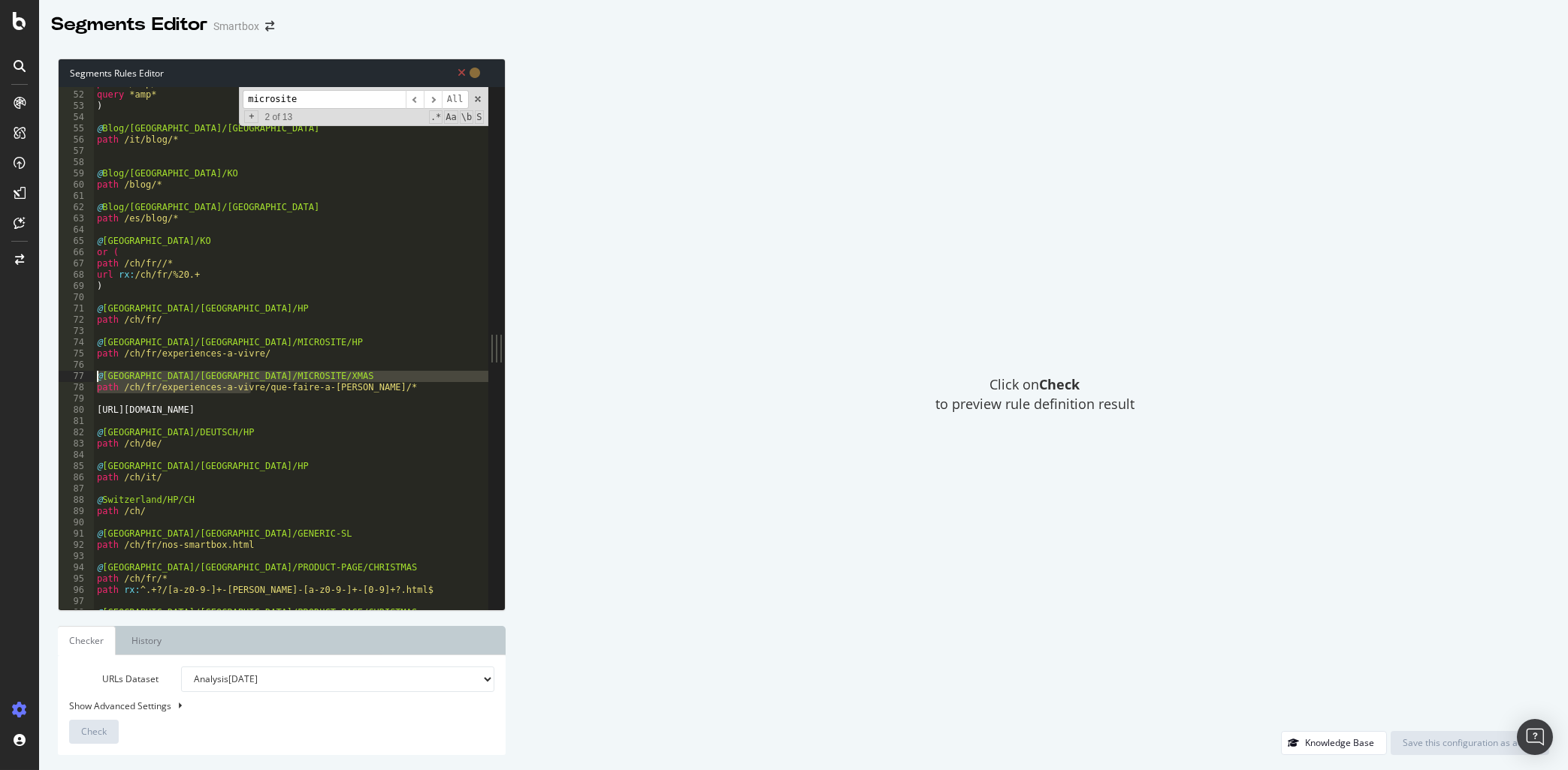
drag, startPoint x: 252, startPoint y: 386, endPoint x: 91, endPoint y: 377, distance: 161.3
click at [93, 376] on div "51 52 53 54 55 56 57 58 59 60 61 62 63 64 65 66 67 68 69 70 71 72 73 74 75 76 7…" at bounding box center [273, 348] width 430 height 522
drag, startPoint x: 344, startPoint y: 410, endPoint x: 99, endPoint y: 412, distance: 245.0
click at [99, 412] on div "path */amp/* query *amp* ) @ Blog/[GEOGRAPHIC_DATA]/OK path /it/blog/* @ Blog/[…" at bounding box center [299, 351] width 413 height 545
paste textarea "path"
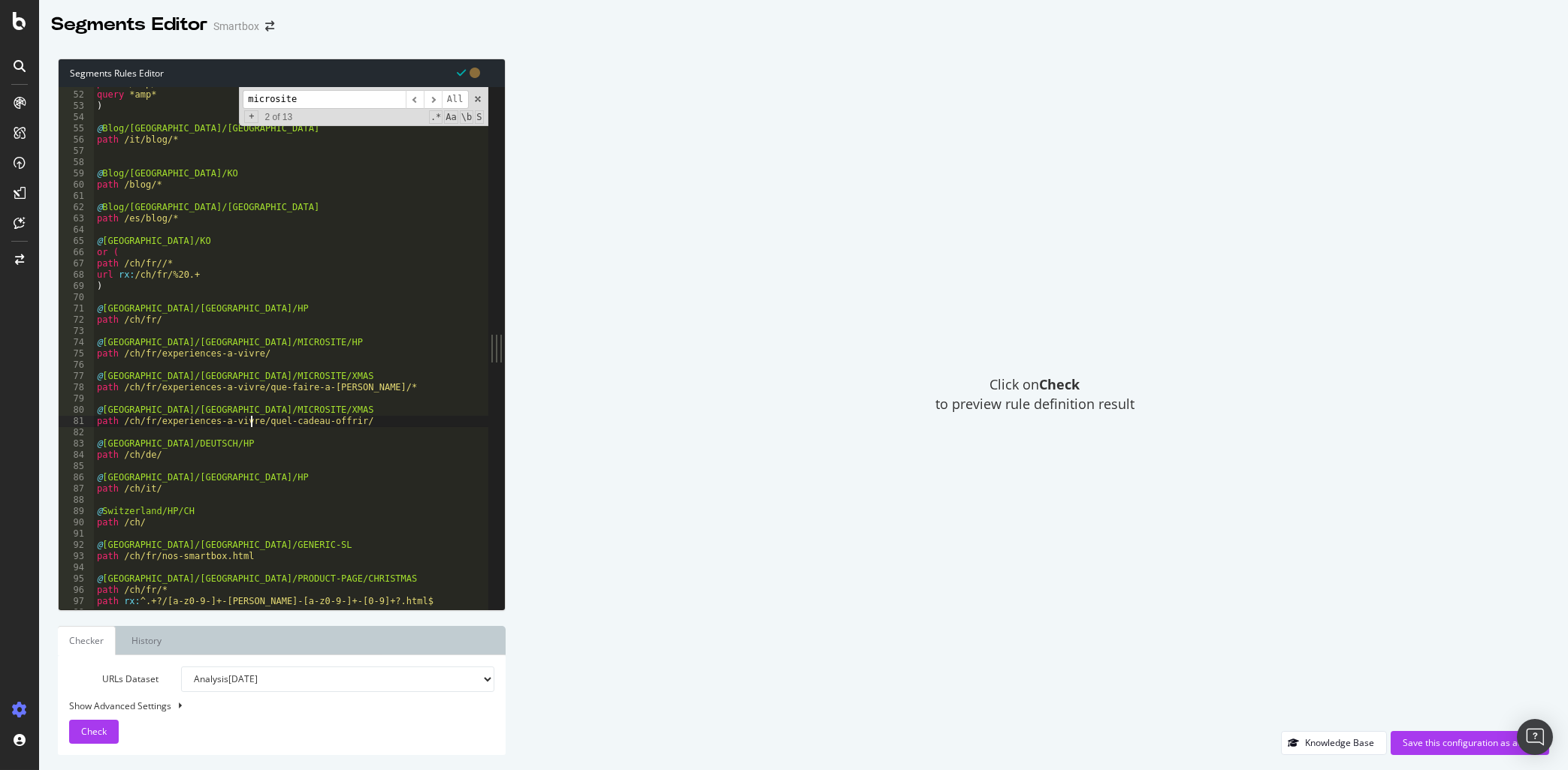
click at [257, 414] on div "path */amp/* query *amp* ) @ Blog/[GEOGRAPHIC_DATA]/OK path /it/blog/* @ Blog/[…" at bounding box center [299, 351] width 413 height 545
click at [362, 418] on div "path */amp/* query *amp* ) @ Blog/[GEOGRAPHIC_DATA]/OK path /it/blog/* @ Blog/[…" at bounding box center [299, 351] width 413 height 545
type textarea "path /ch/fr/experiences-a-vivre/quel-cadeau-offrir/*"
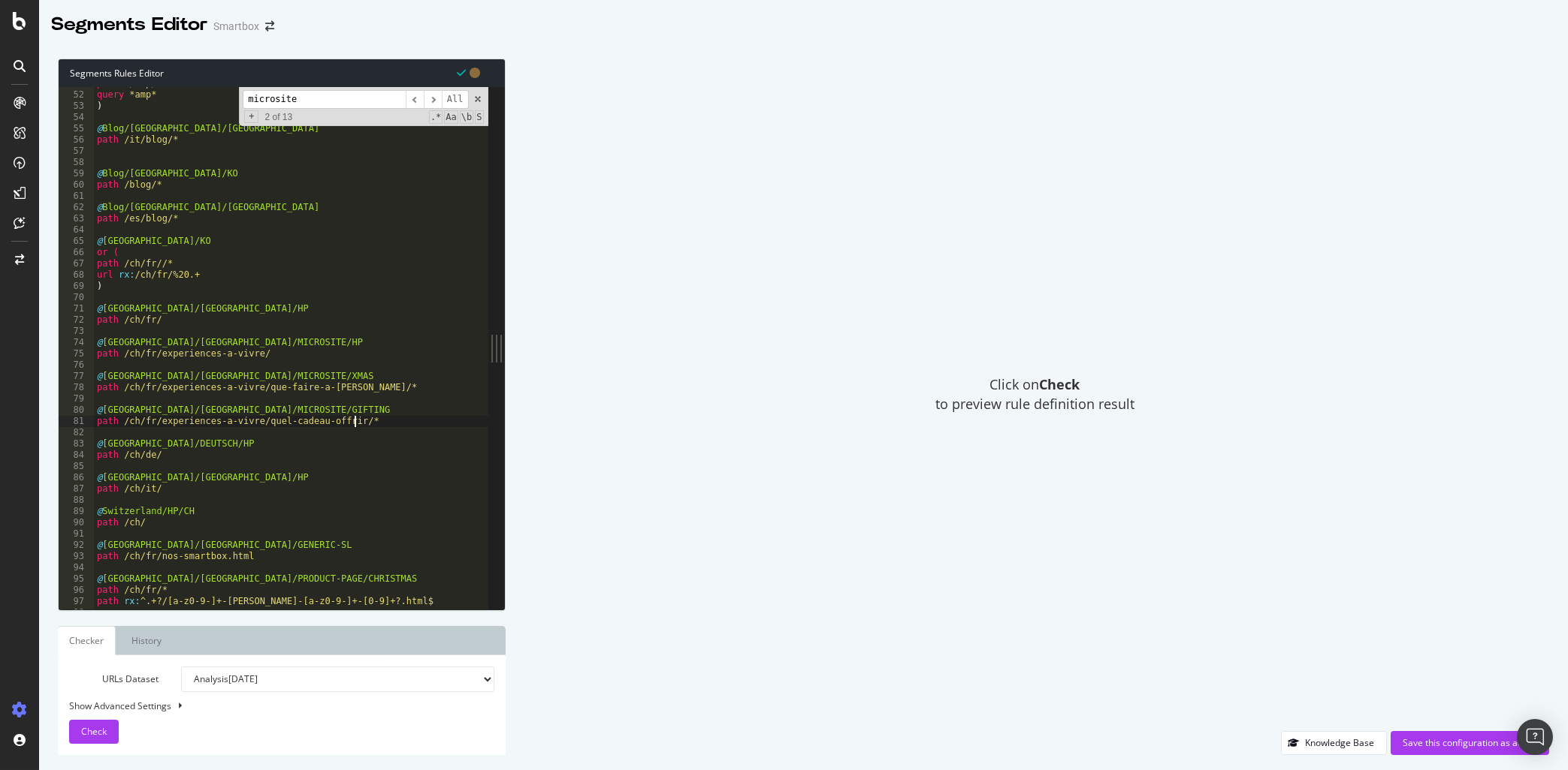
scroll to position [0, 21]
click at [347, 438] on div "path */amp/* query *amp* ) @ Blog/[GEOGRAPHIC_DATA]/OK path /it/blog/* @ Blog/[…" at bounding box center [299, 351] width 413 height 545
drag, startPoint x: 314, startPoint y: 99, endPoint x: 116, endPoint y: 100, distance: 198.0
click at [243, 100] on input "microsite" at bounding box center [324, 99] width 163 height 19
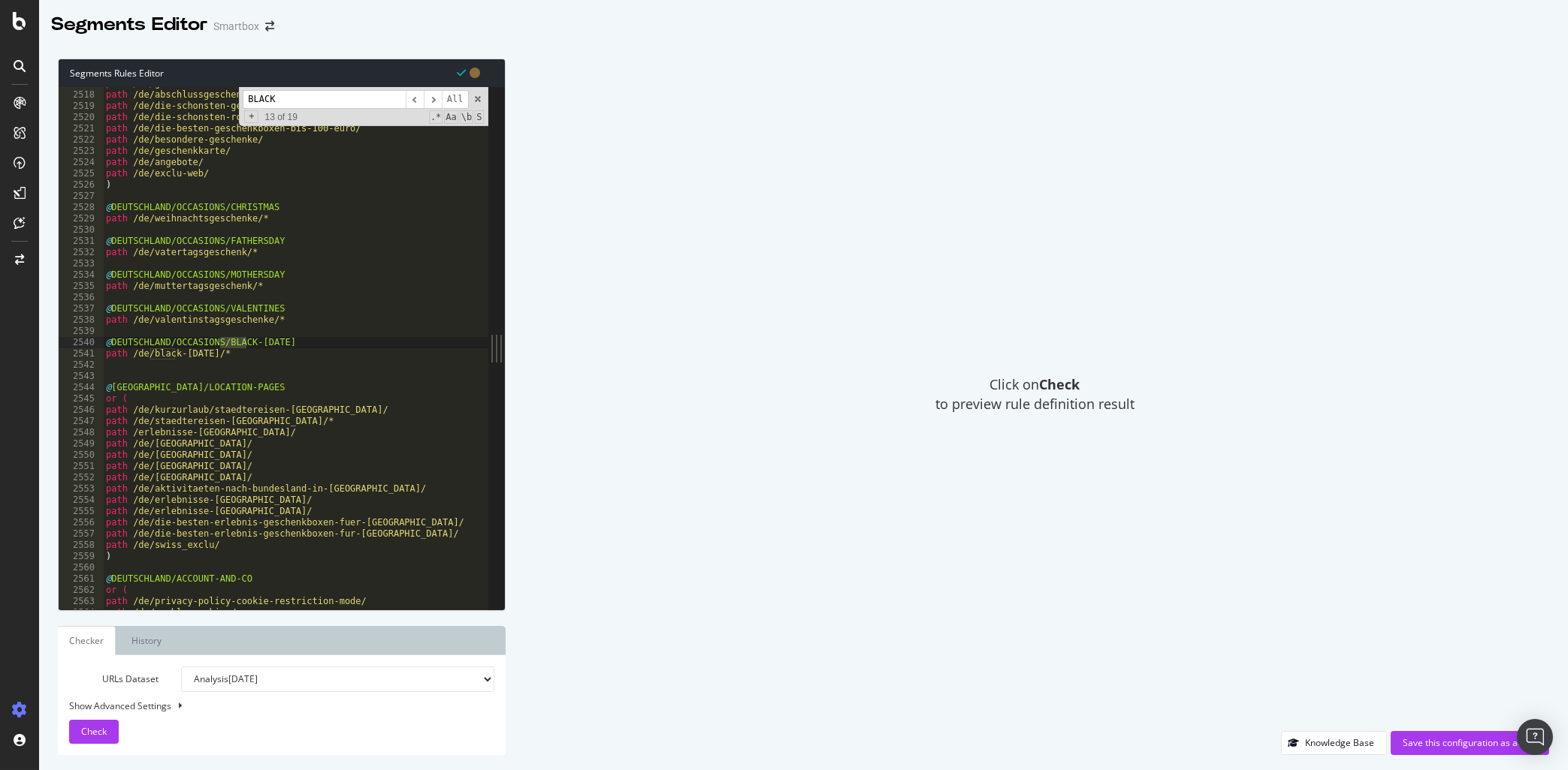
scroll to position [20676, 0]
drag, startPoint x: 290, startPoint y: 99, endPoint x: 238, endPoint y: 93, distance: 52.3
click at [243, 93] on input "BLACK" at bounding box center [324, 99] width 163 height 19
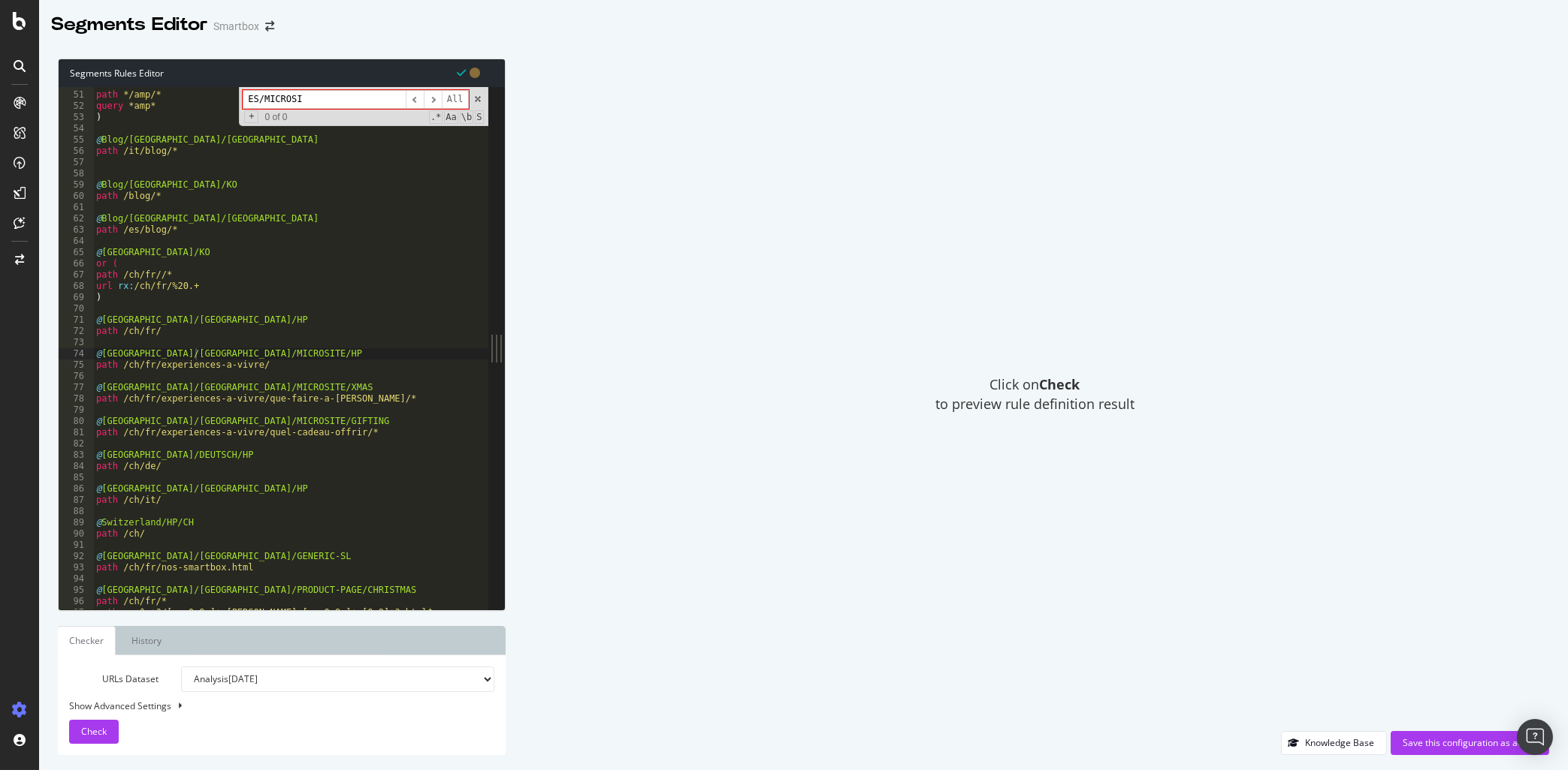
drag, startPoint x: 258, startPoint y: 99, endPoint x: 181, endPoint y: 92, distance: 77.3
click at [243, 92] on input "ES/MICROSI" at bounding box center [324, 99] width 163 height 19
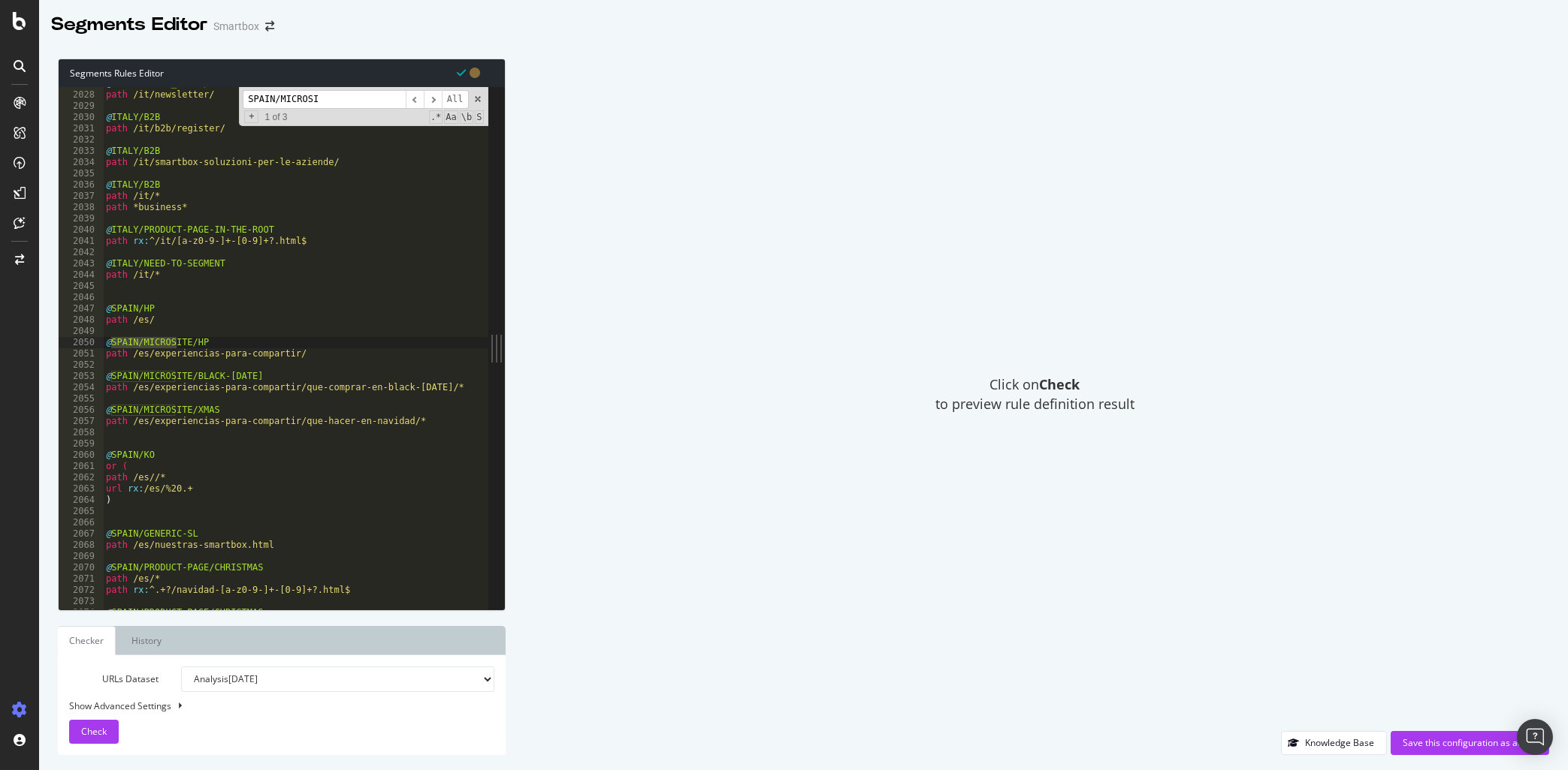
type input "SPAIN/MICROSI"
drag, startPoint x: 254, startPoint y: 376, endPoint x: 99, endPoint y: 374, distance: 155.0
click at [99, 374] on div "@[GEOGRAPHIC_DATA]/MICROSITE/BLACK-[DATE] 2027 2028 2029 2030 2031 2032 2033 20…" at bounding box center [273, 348] width 430 height 522
click at [402, 277] on div "@ [GEOGRAPHIC_DATA]/ACCOUNT-AND-CO/OK path /it/newsletter/ @ [GEOGRAPHIC_DATA]/…" at bounding box center [309, 351] width 413 height 545
type textarea "path /it/*"
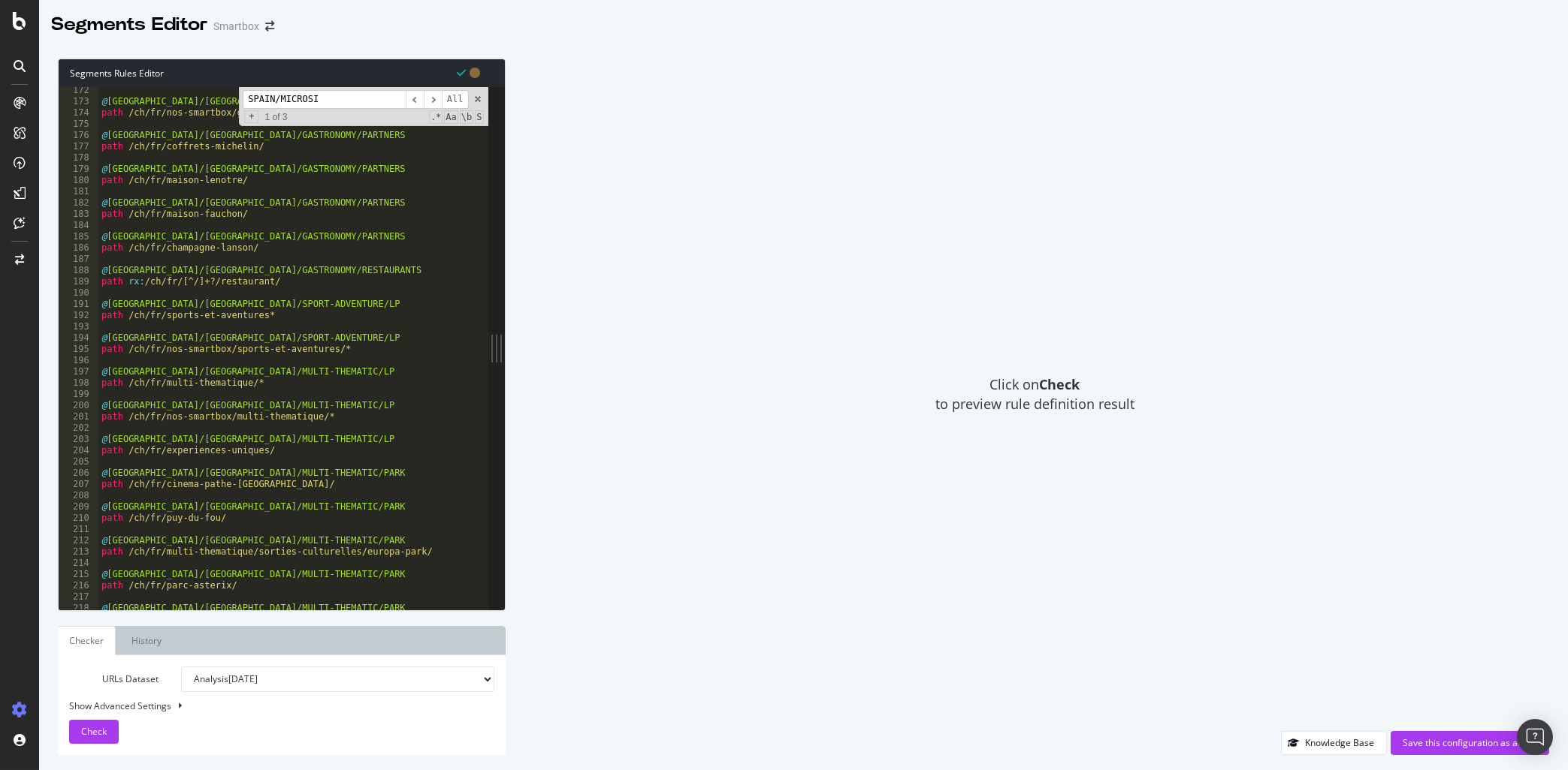
scroll to position [1399, 0]
click at [474, 94] on div "SPAIN/MICROSI ​ ​ All Replace All + 1 of 3 .* Aa \b S" at bounding box center [363, 107] width 249 height 39
click at [477, 102] on span at bounding box center [478, 99] width 10 height 10
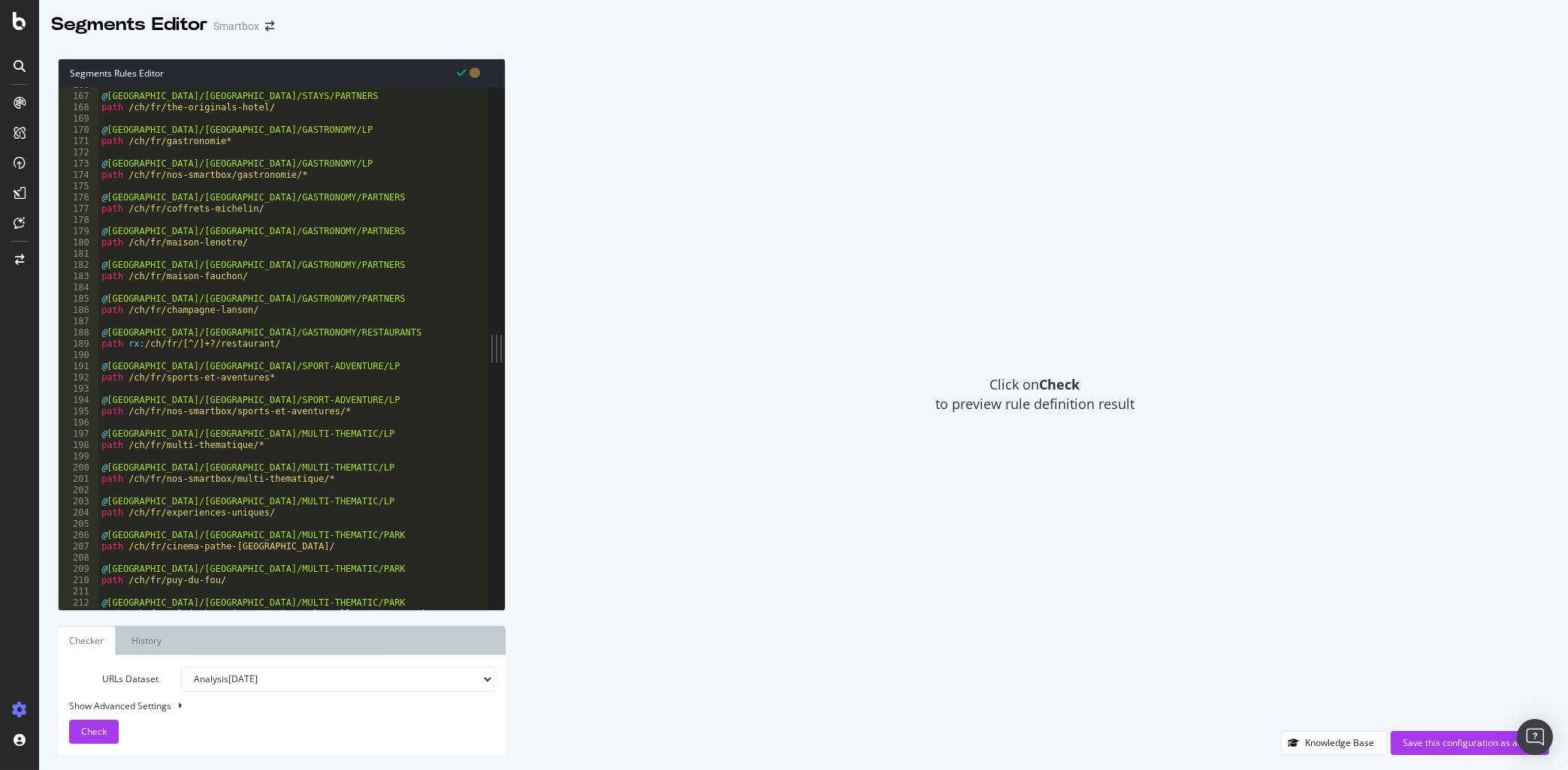
scroll to position [0, 0]
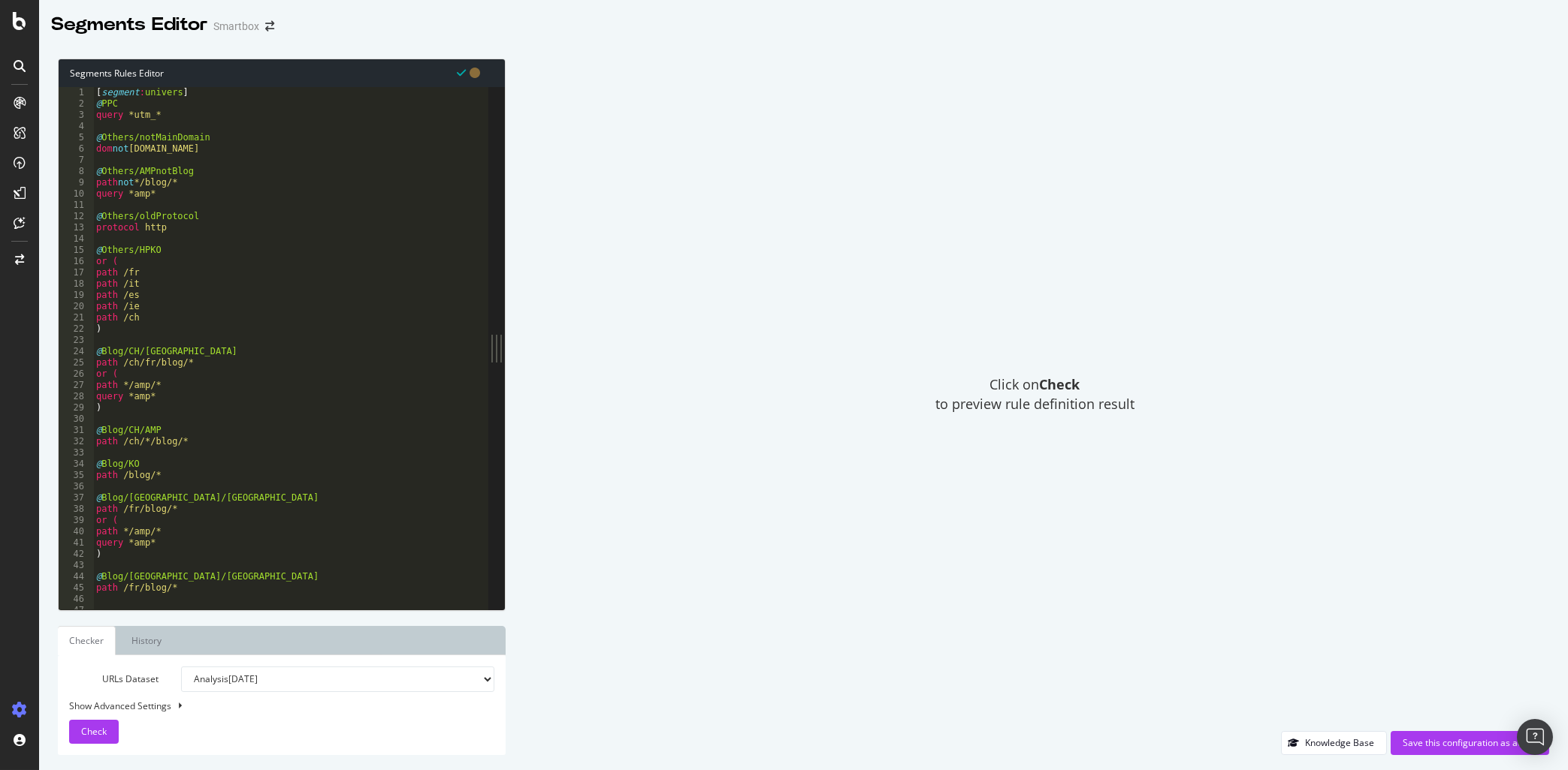
click at [230, 130] on div "[ segment : univers ] @ PPC query *utm_* @ Others/notMainDomain dom not [DOMAIN…" at bounding box center [299, 360] width 413 height 545
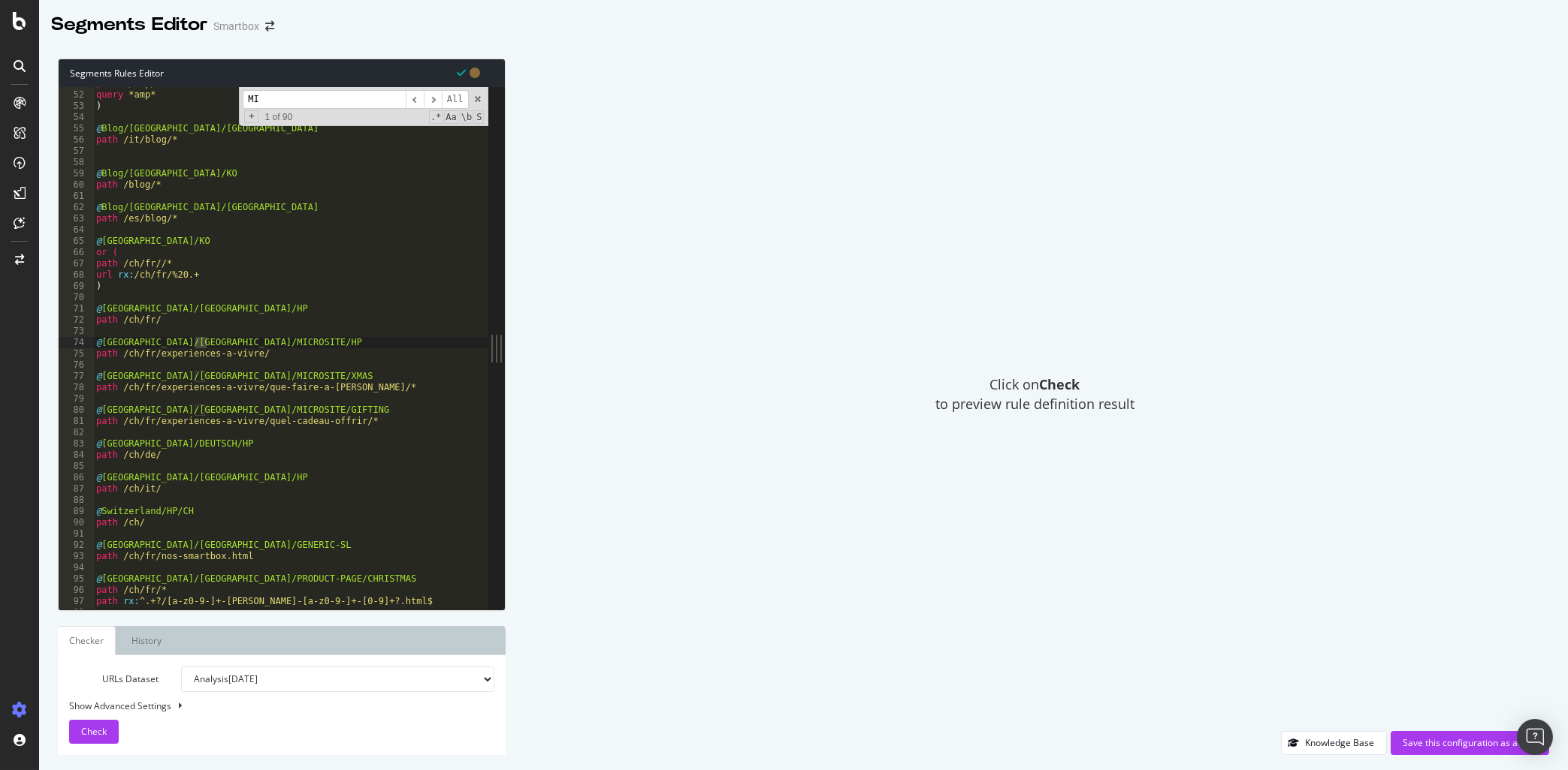
scroll to position [418, 0]
type input "MICRO"
type textarea "path /ch/fr/experiences-a-vivre/quel-cadeau-offrir/*"
click at [377, 425] on div "path */amp/* query *amp* ) @ Blog/[GEOGRAPHIC_DATA]/OK path /it/blog/* @ Blog/[…" at bounding box center [299, 351] width 413 height 545
paste textarea "@[GEOGRAPHIC_DATA]/MICROSITE/BLACK-[DATE]"
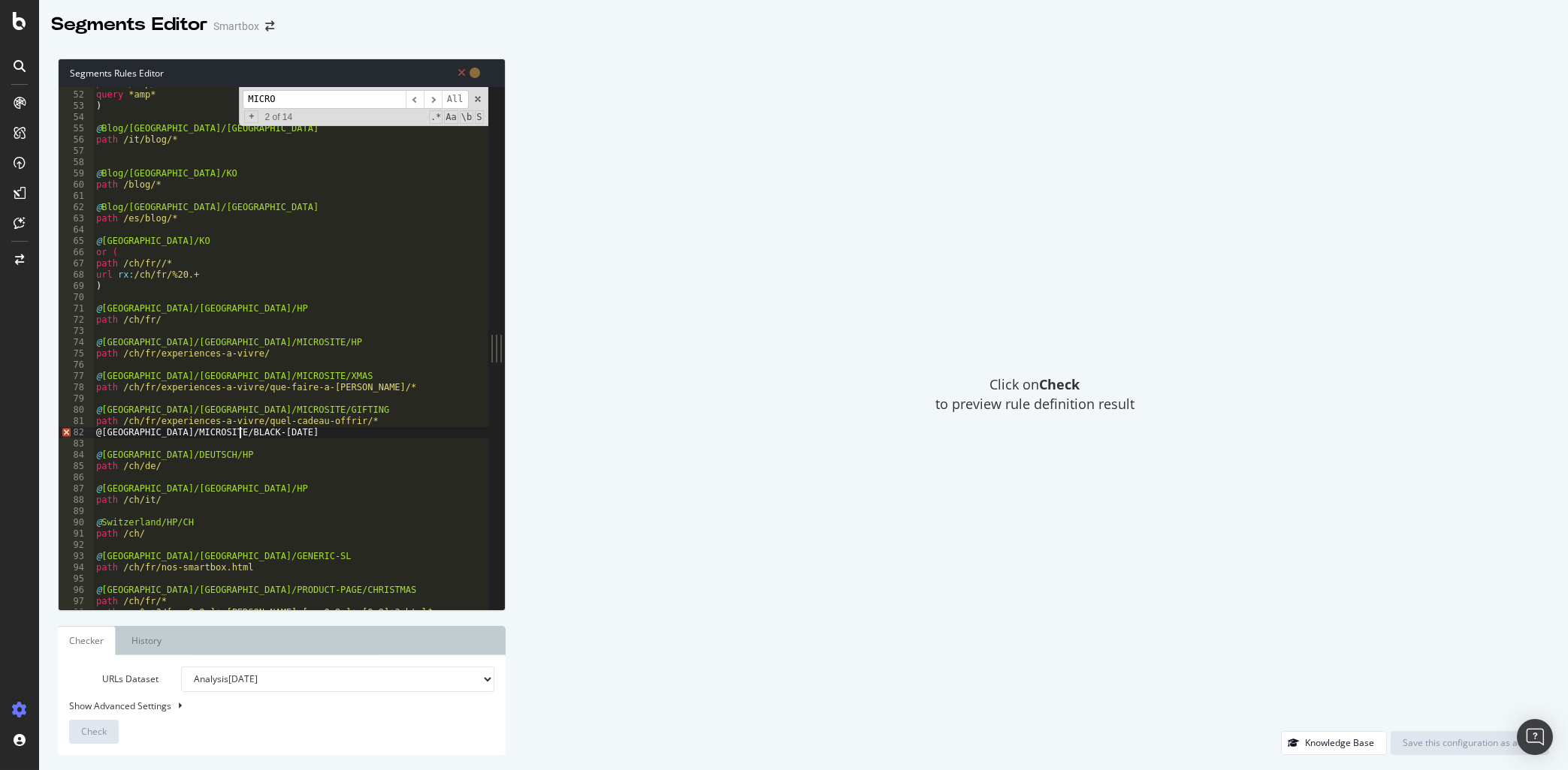
type textarea "path /ch/fr/experiences-a-vivre/quel-cadeau-offrir/*"
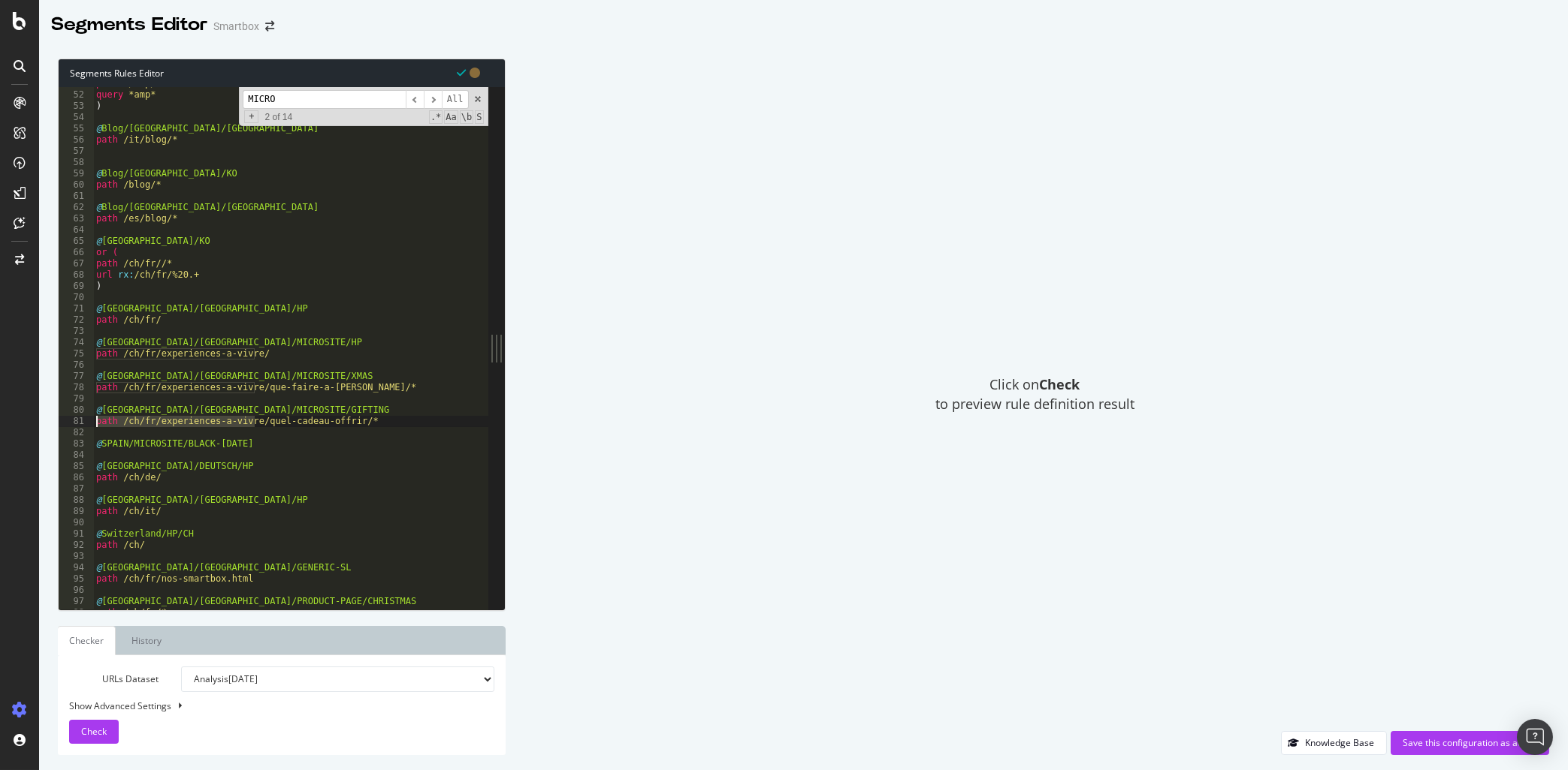
drag, startPoint x: 253, startPoint y: 420, endPoint x: 66, endPoint y: 424, distance: 187.0
click at [66, 424] on div "51 52 53 54 55 56 57 58 59 60 61 62 63 64 65 66 67 68 69 70 71 72 73 74 75 76 7…" at bounding box center [273, 348] width 430 height 522
click at [297, 448] on div "path */amp/* query *amp* ) @ Blog/[GEOGRAPHIC_DATA]/OK path /it/blog/* @ Blog/[…" at bounding box center [299, 351] width 413 height 545
type textarea "@[GEOGRAPHIC_DATA]/MICROSITE/BLACK-[DATE]"
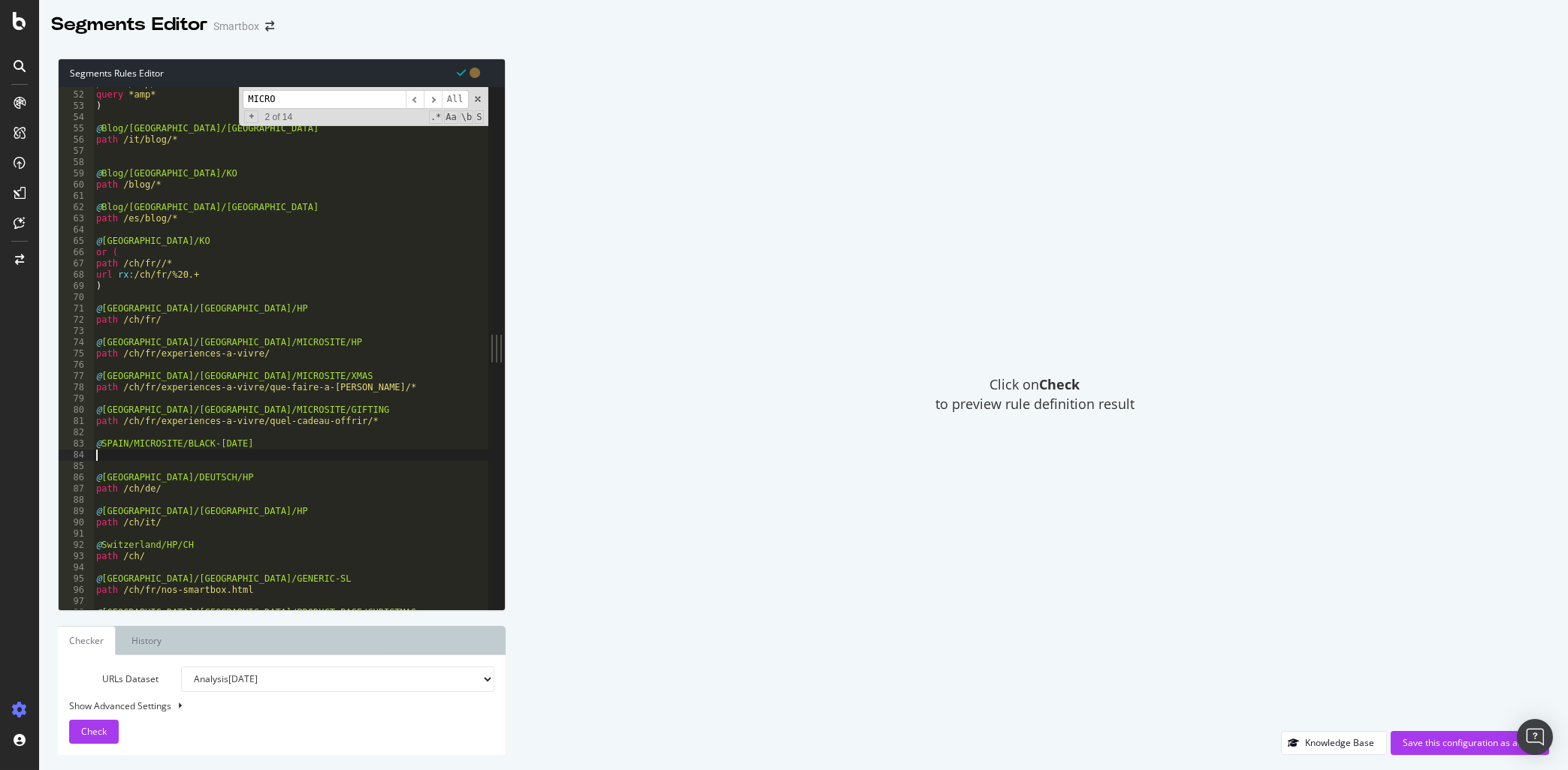
paste textarea "path /ch/fr/experiences-a-vivre/"
click at [138, 410] on div "path */amp/* query *amp* ) @ Blog/[GEOGRAPHIC_DATA]/OK path /it/blog/* @ Blog/[…" at bounding box center [299, 351] width 413 height 545
click at [116, 443] on div "path */amp/* query *amp* ) @ Blog/[GEOGRAPHIC_DATA]/OK path /it/blog/* @ Blog/[…" at bounding box center [299, 351] width 413 height 545
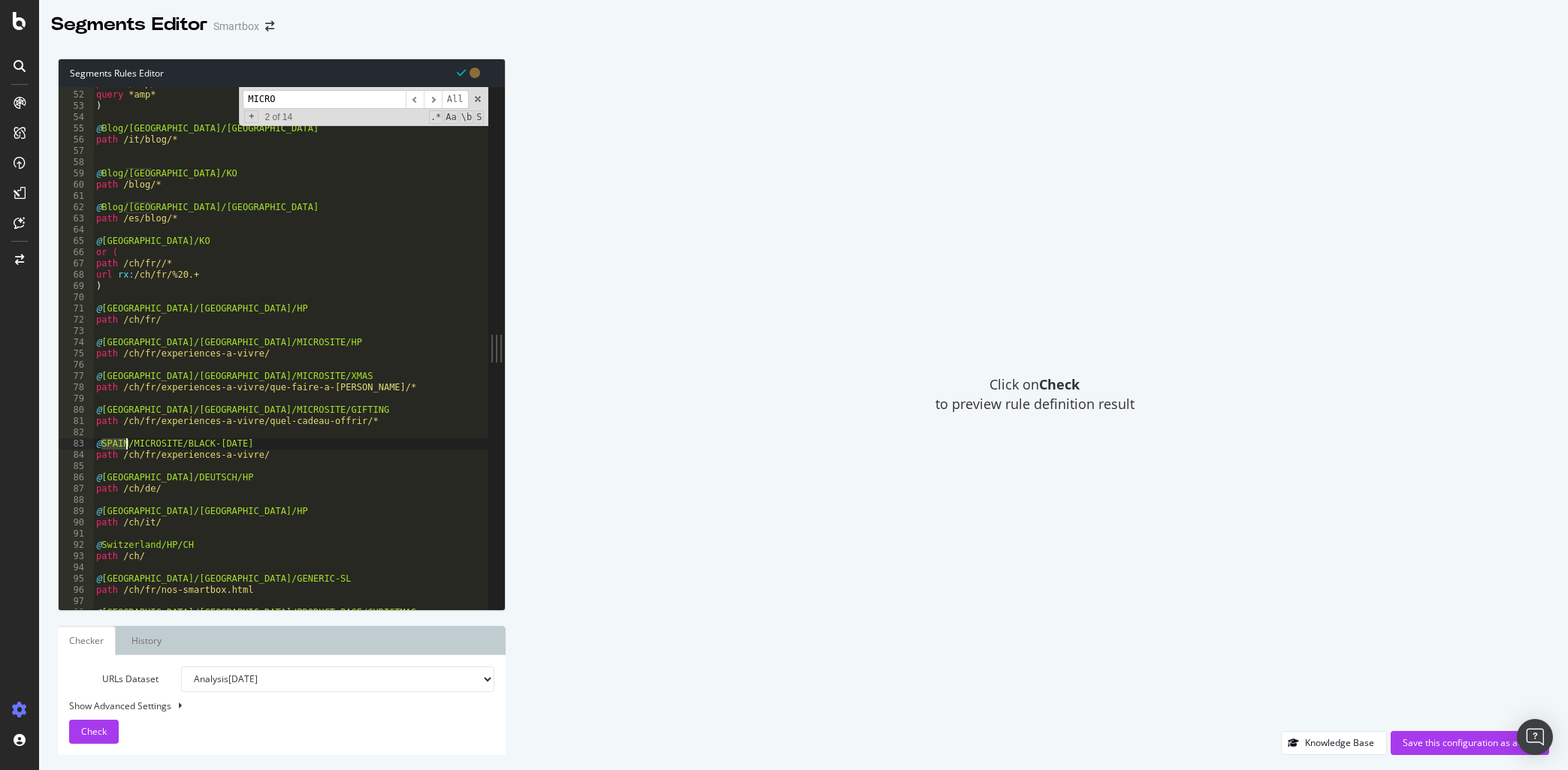
paste textarea "witzerland"
click at [264, 456] on div "path */amp/* query *amp* ) @ Blog/[GEOGRAPHIC_DATA]/OK path /it/blog/* @ Blog/[…" at bounding box center [299, 351] width 413 height 545
paste textarea "quoi-acheter-pendant-le-[DATE][DATE]"
click at [92, 730] on span "Check" at bounding box center [94, 731] width 26 height 13
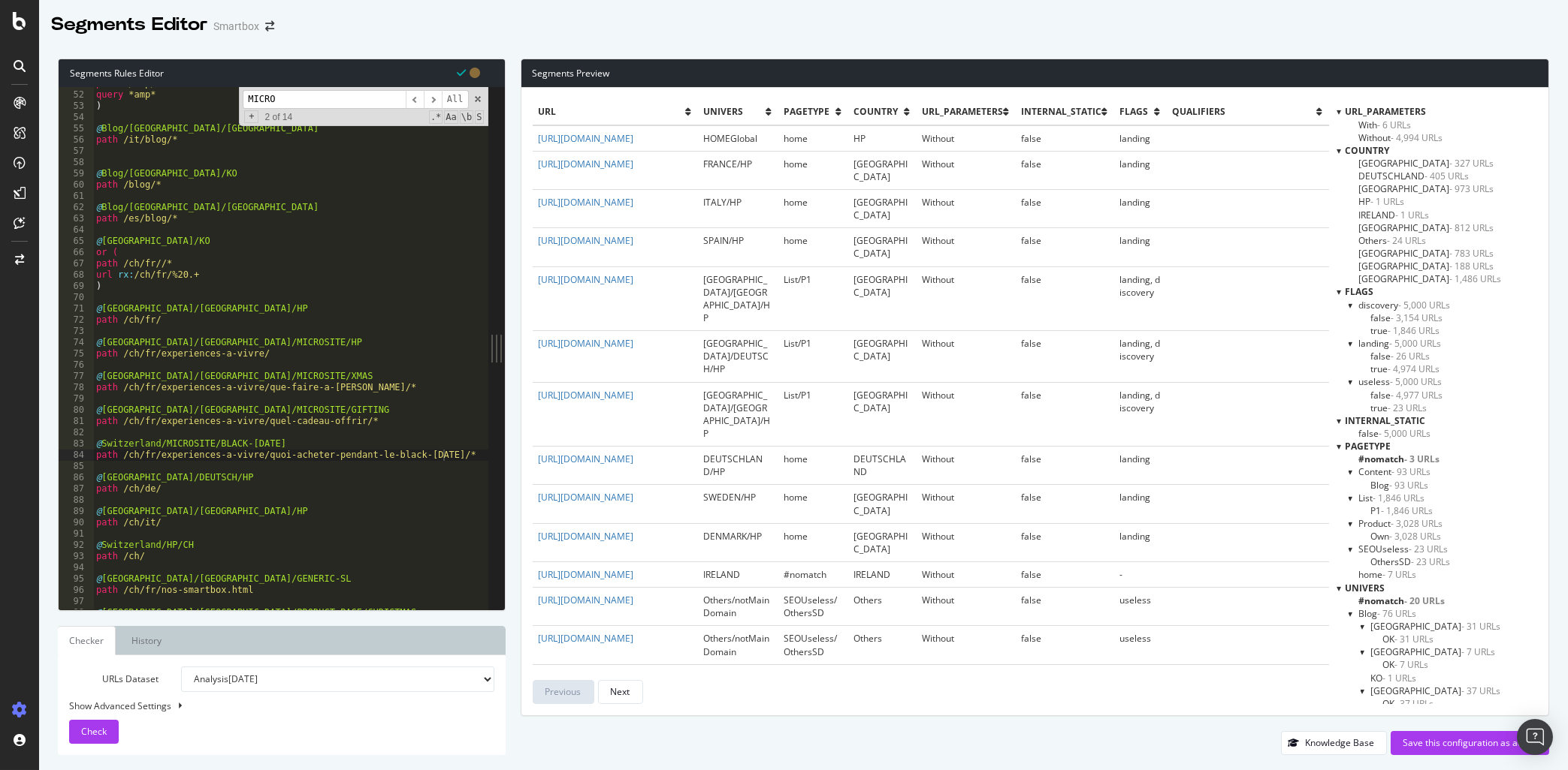
click at [1341, 149] on div at bounding box center [1338, 150] width 4 height 13
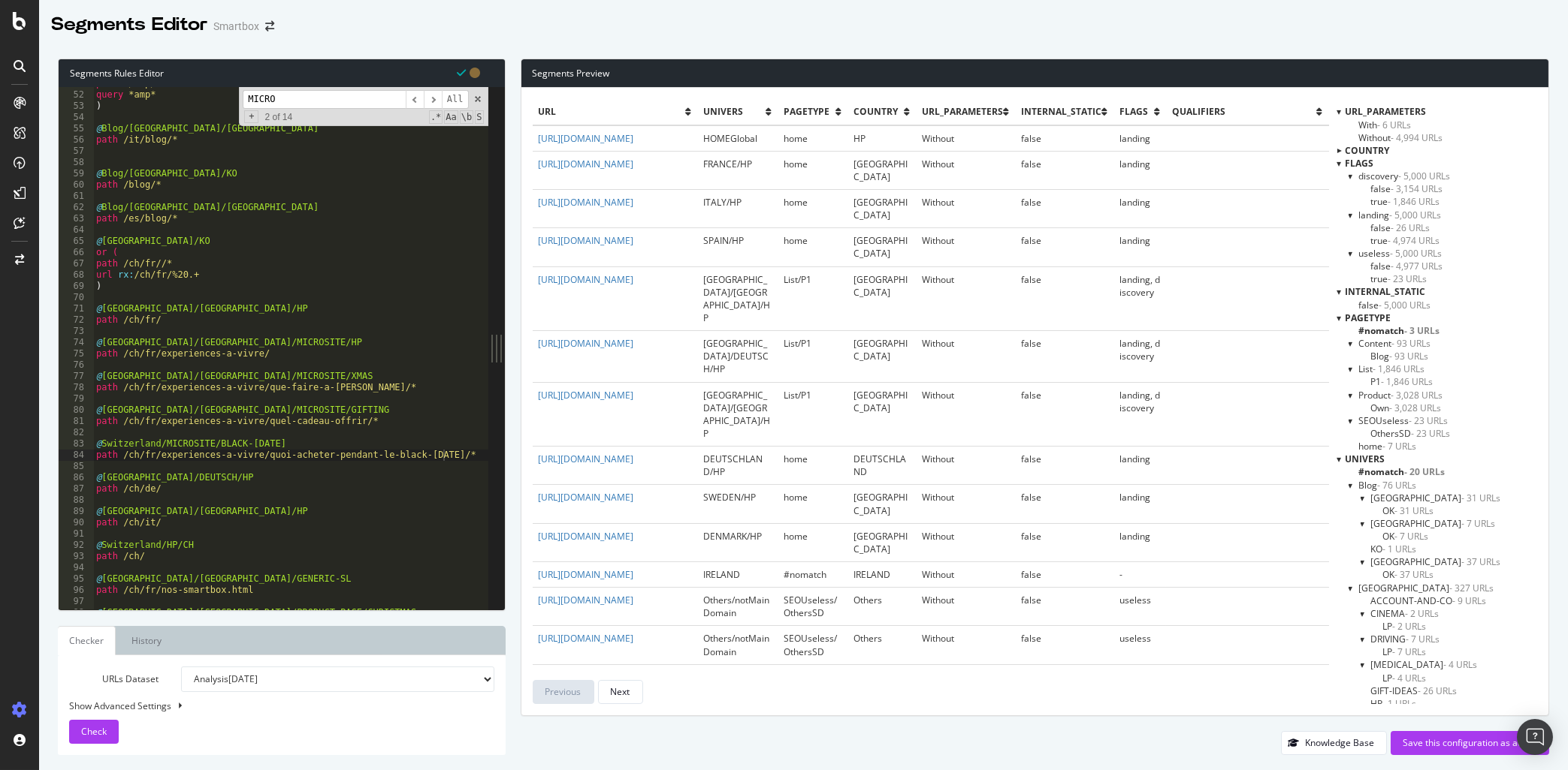
click at [1340, 164] on div at bounding box center [1338, 163] width 4 height 13
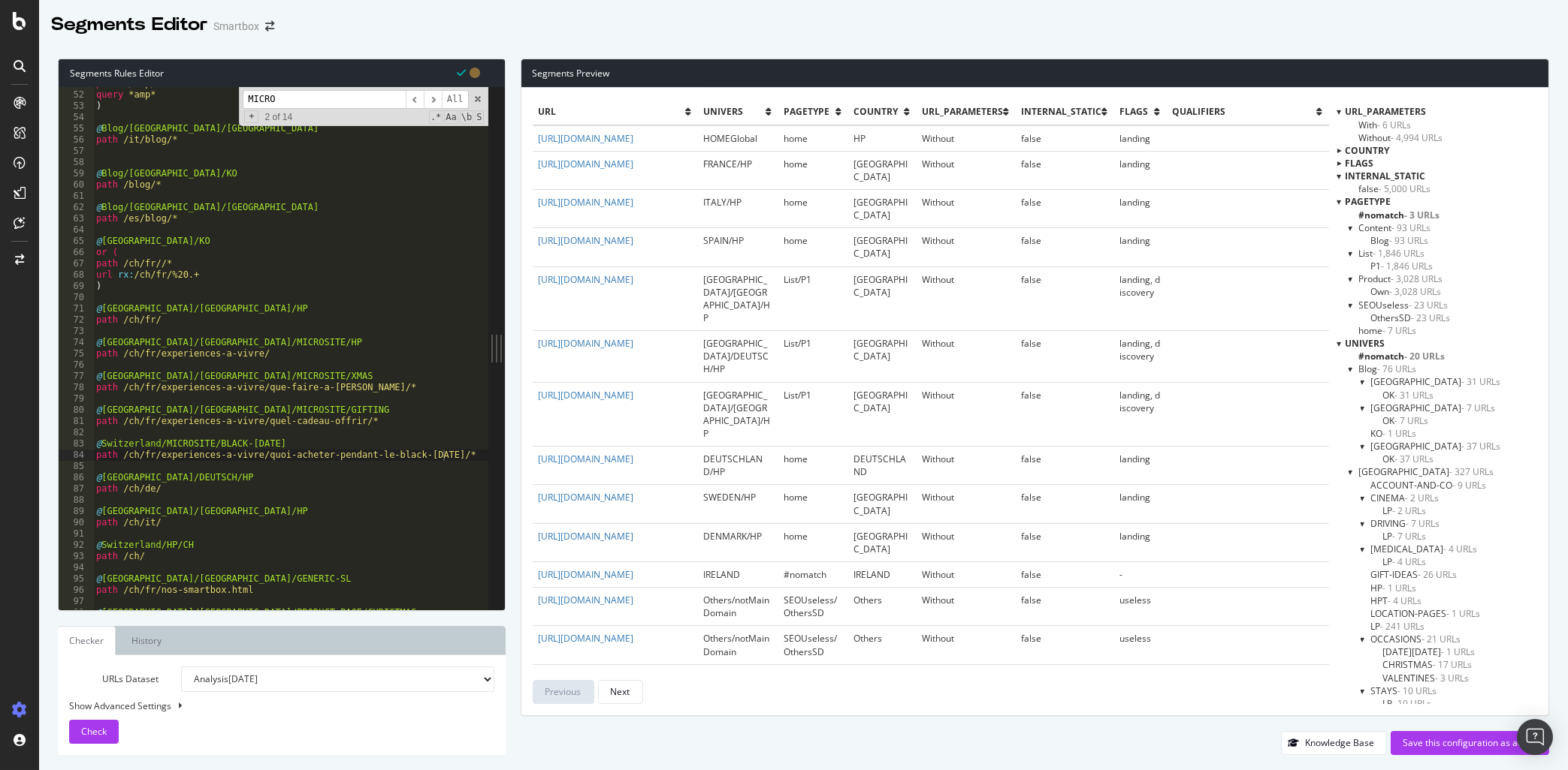
click at [1340, 203] on div at bounding box center [1338, 202] width 4 height 13
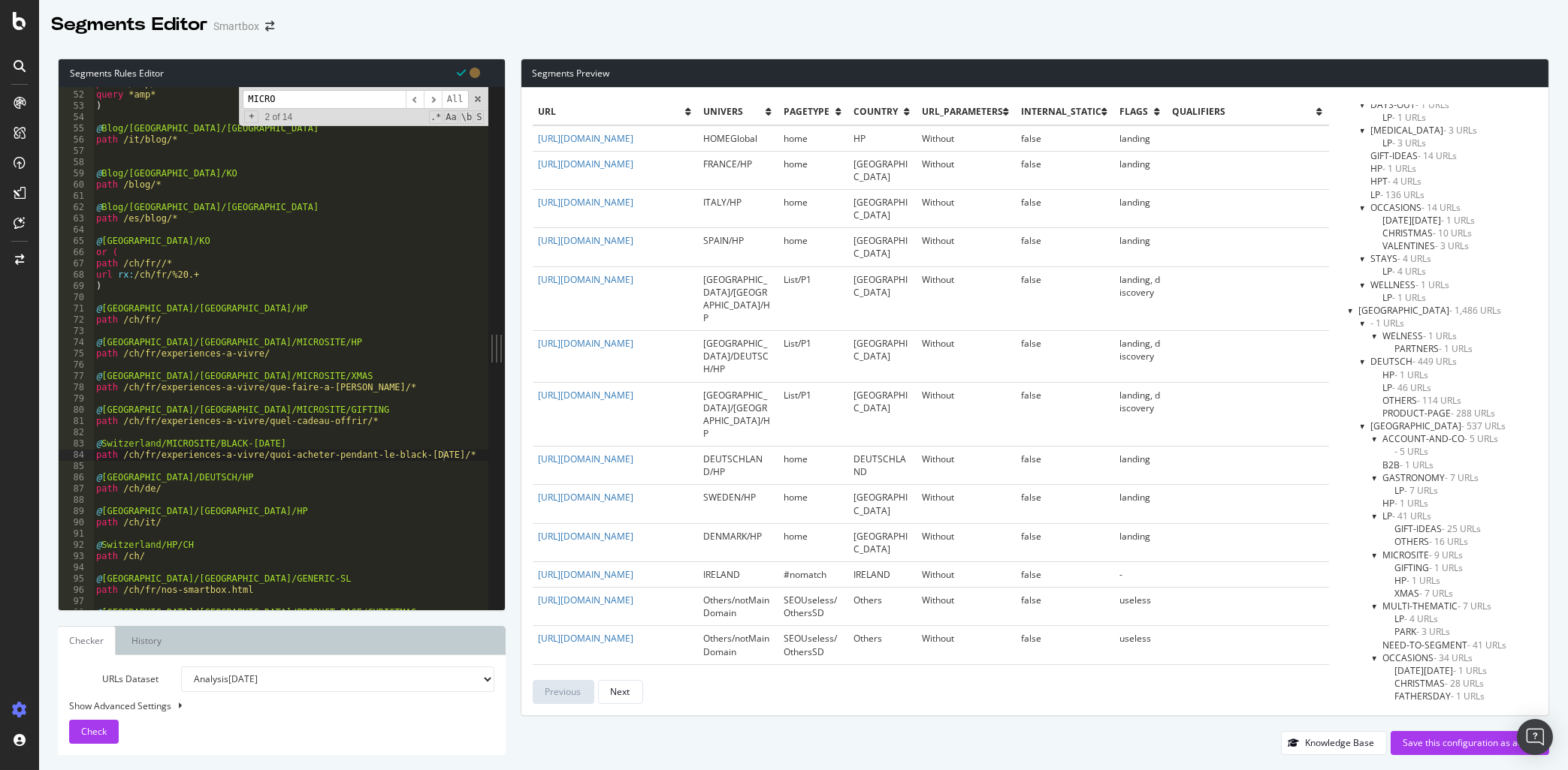
scroll to position [3169, 0]
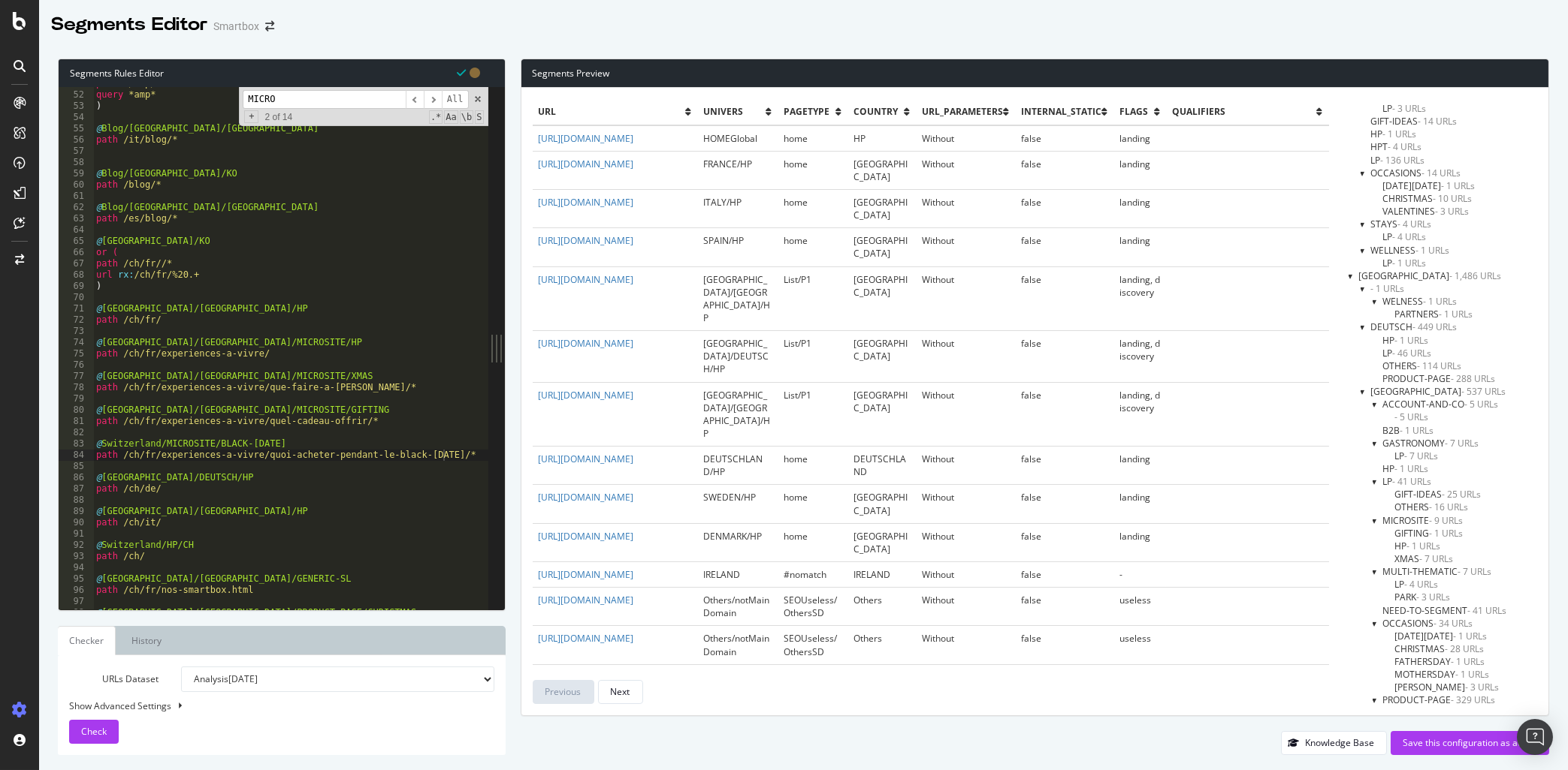
click at [1414, 560] on span "XMAS - 7 URLs" at bounding box center [1424, 559] width 58 height 13
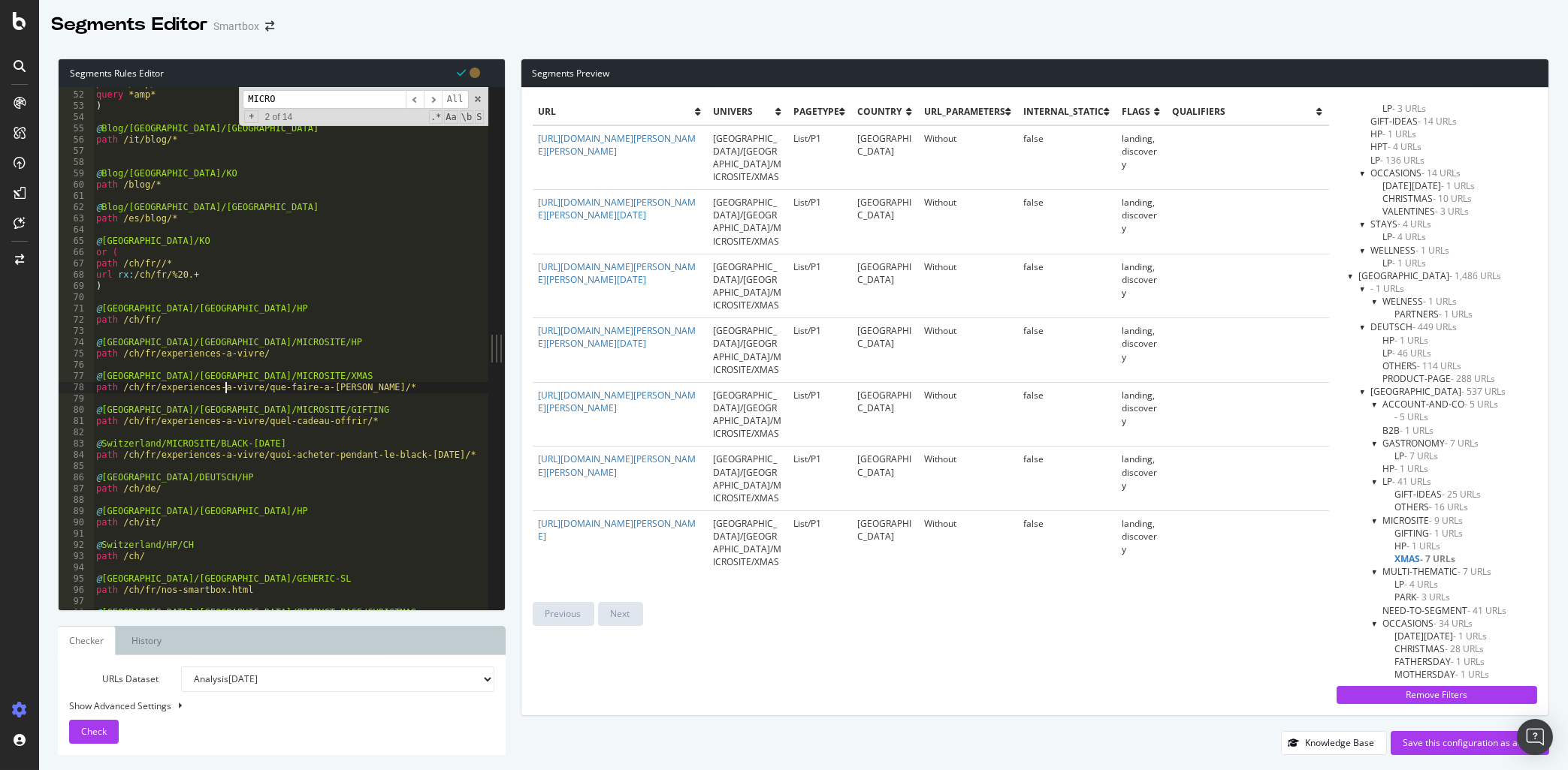
click at [224, 389] on div "path */amp/* query *amp* ) @ Blog/[GEOGRAPHIC_DATA]/OK path /it/blog/* @ Blog/[…" at bounding box center [299, 351] width 413 height 545
click at [298, 454] on div "path */amp/* query *amp* ) @ Blog/[GEOGRAPHIC_DATA]/OK path /it/blog/* @ Blog/[…" at bounding box center [299, 351] width 413 height 545
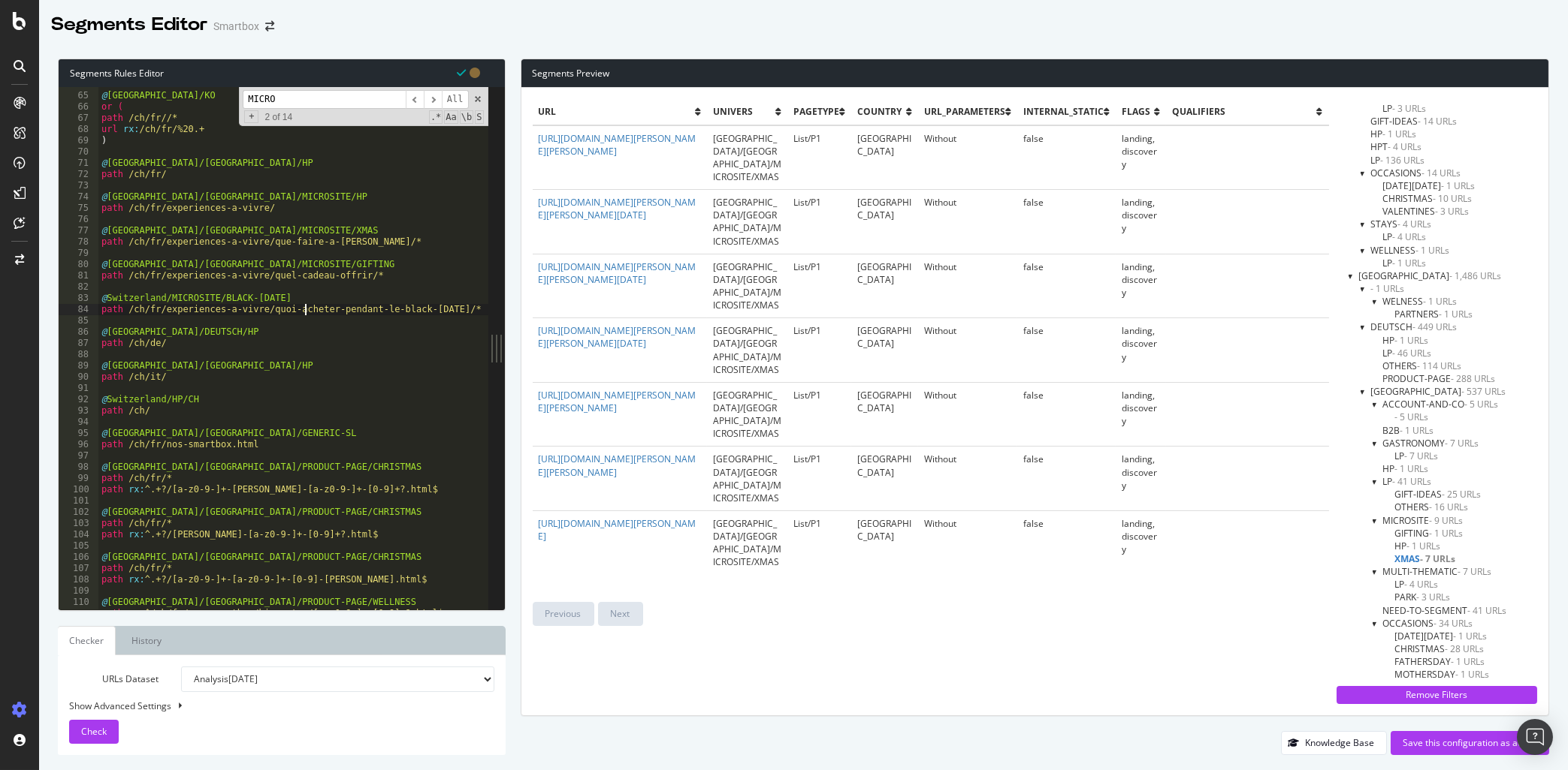
scroll to position [381, 0]
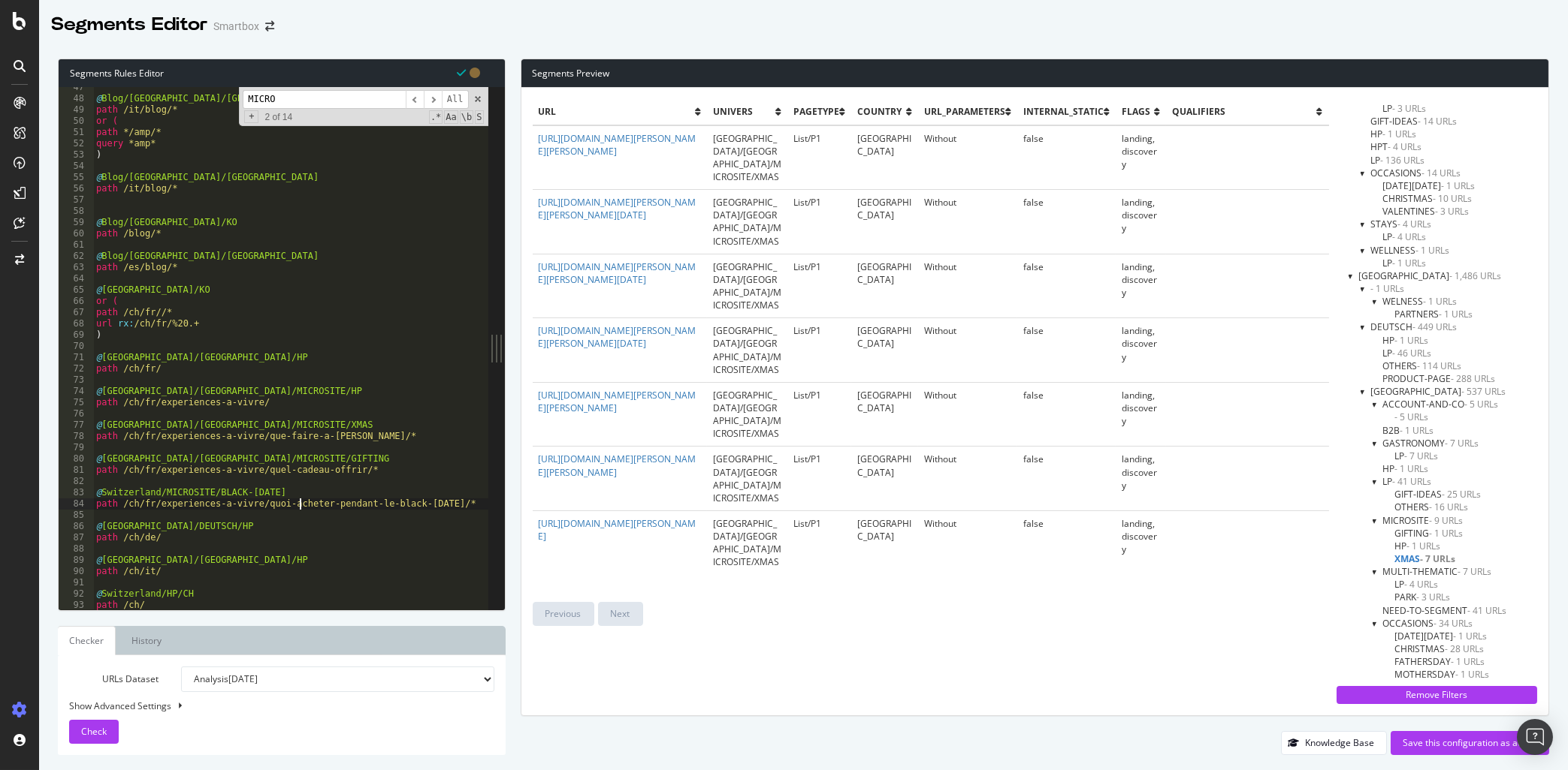
click at [275, 395] on div "@ Blog/[GEOGRAPHIC_DATA]/OK path /it/blog/* or ( path */amp/* query *amp* ) @ B…" at bounding box center [299, 354] width 413 height 545
click at [287, 101] on input "MICRO" at bounding box center [324, 99] width 163 height 19
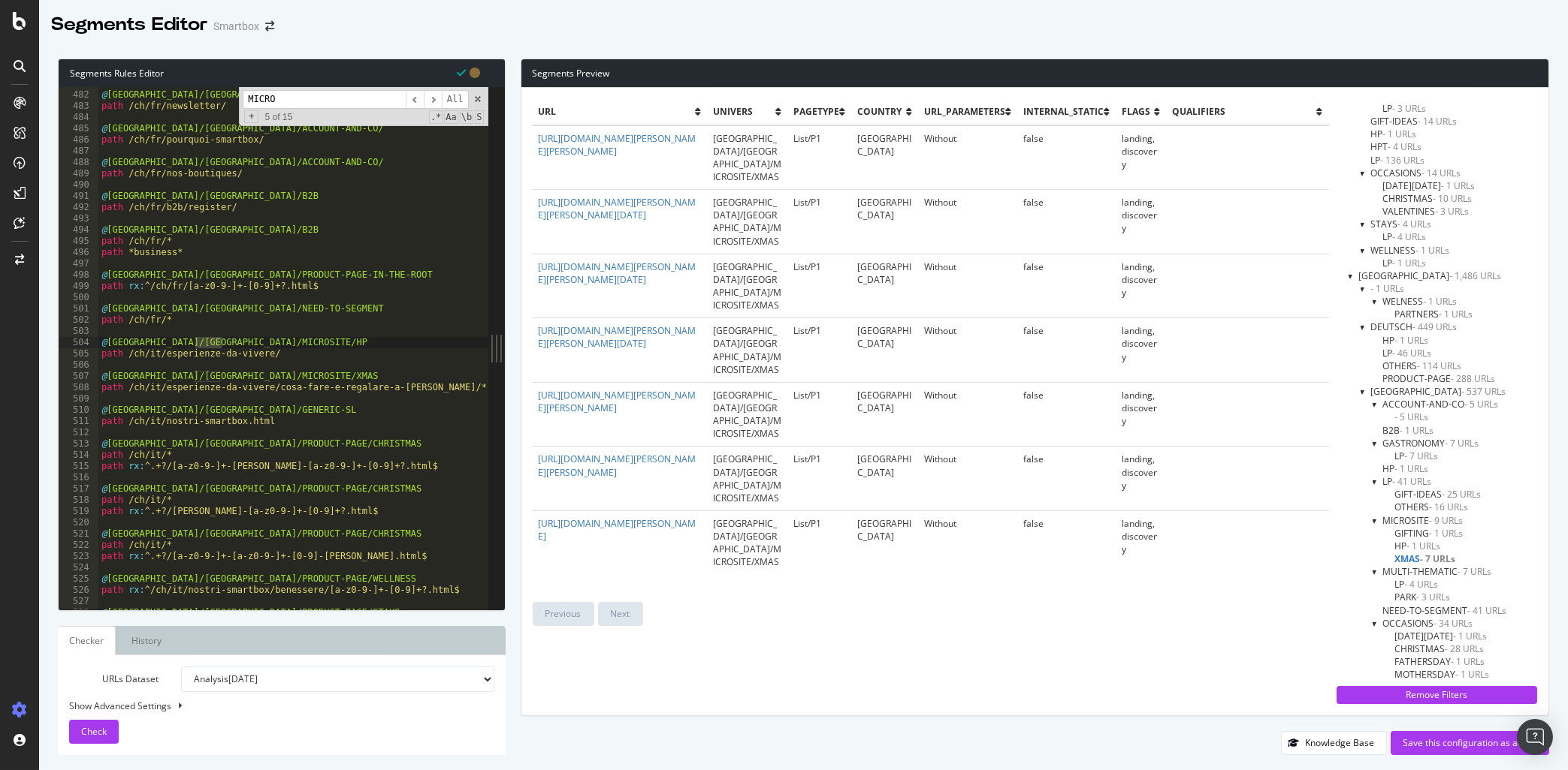
scroll to position [3946, 0]
type textarea "path /ch/it/esperienze-da-vivere/cosa-fare-e-regalare-a-[PERSON_NAME]/*"
click at [432, 388] on div "@ [GEOGRAPHIC_DATA]/[GEOGRAPHIC_DATA]/ACCOUNT-AND-CO/ path /ch/fr/newsletter/ @…" at bounding box center [305, 351] width 413 height 545
